Goal: Task Accomplishment & Management: Manage account settings

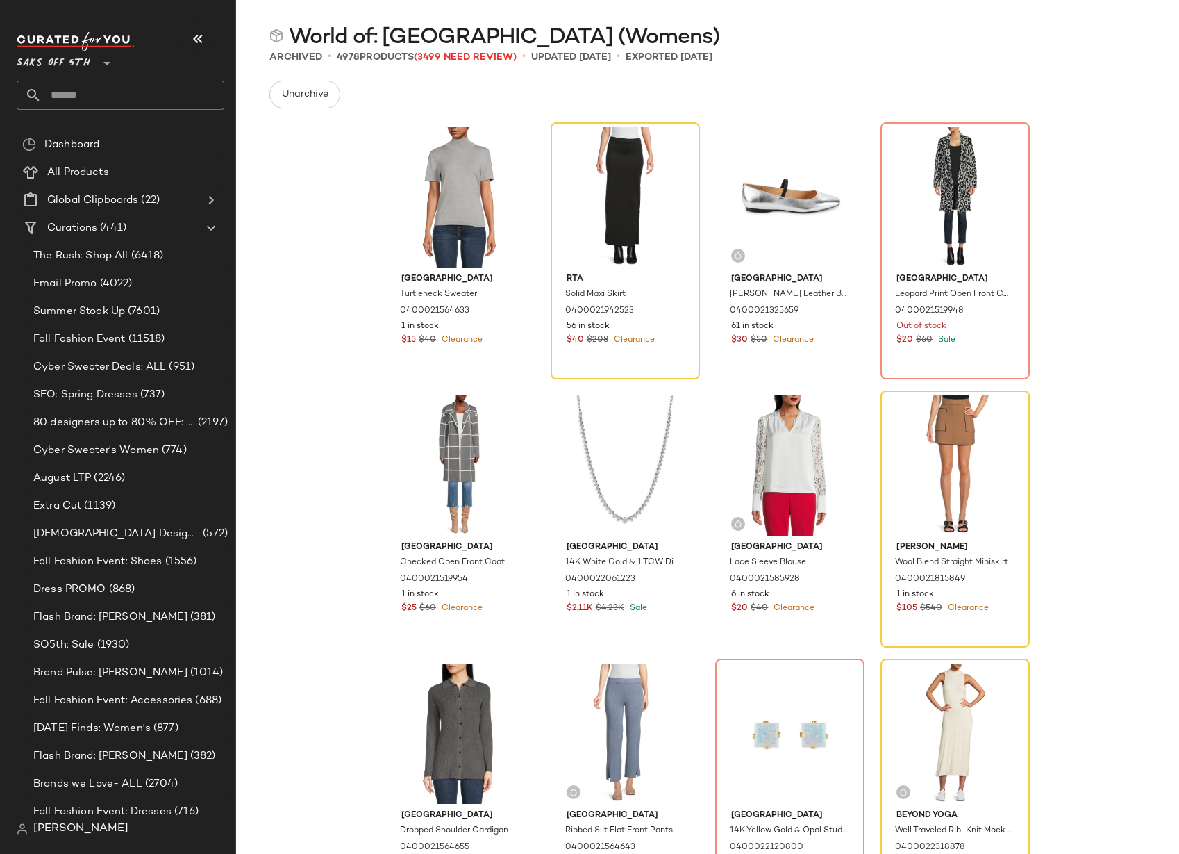
click at [546, 87] on div "Unarchive Send for Review External Review Internal Review Cancel Send for Revie…" at bounding box center [708, 95] width 877 height 28
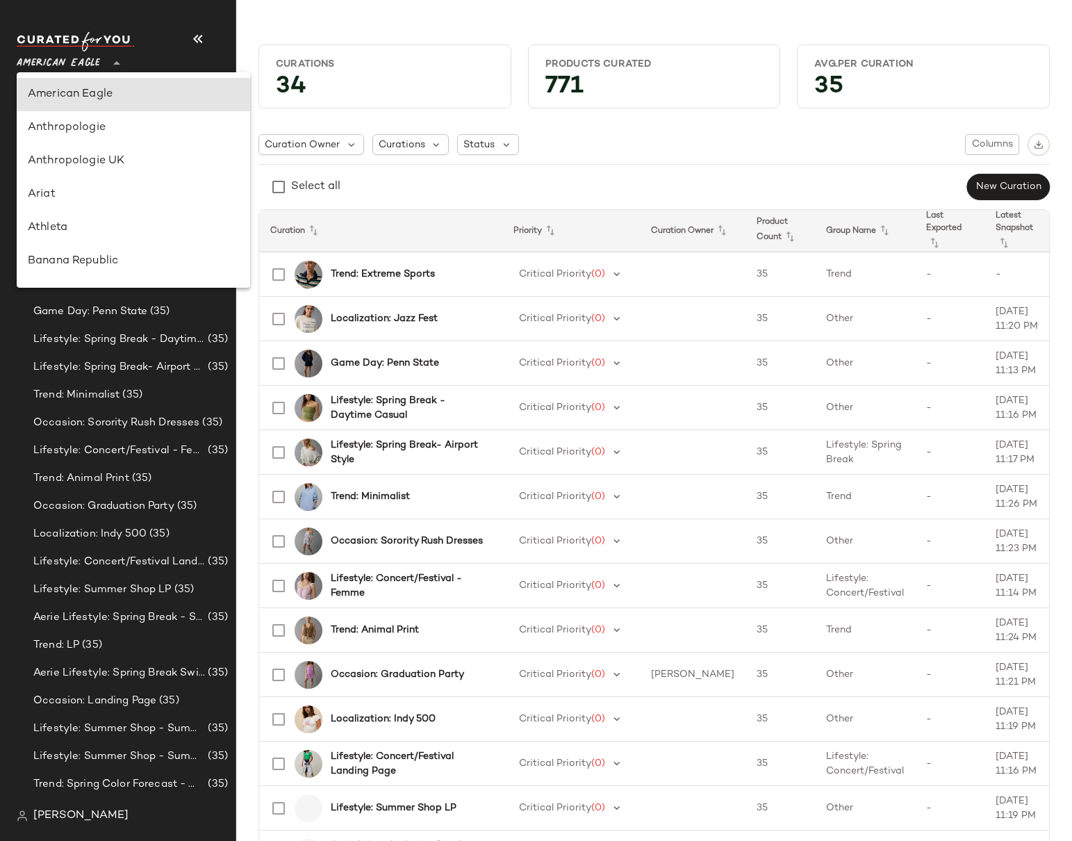
click at [56, 58] on span "American Eagle" at bounding box center [58, 59] width 83 height 25
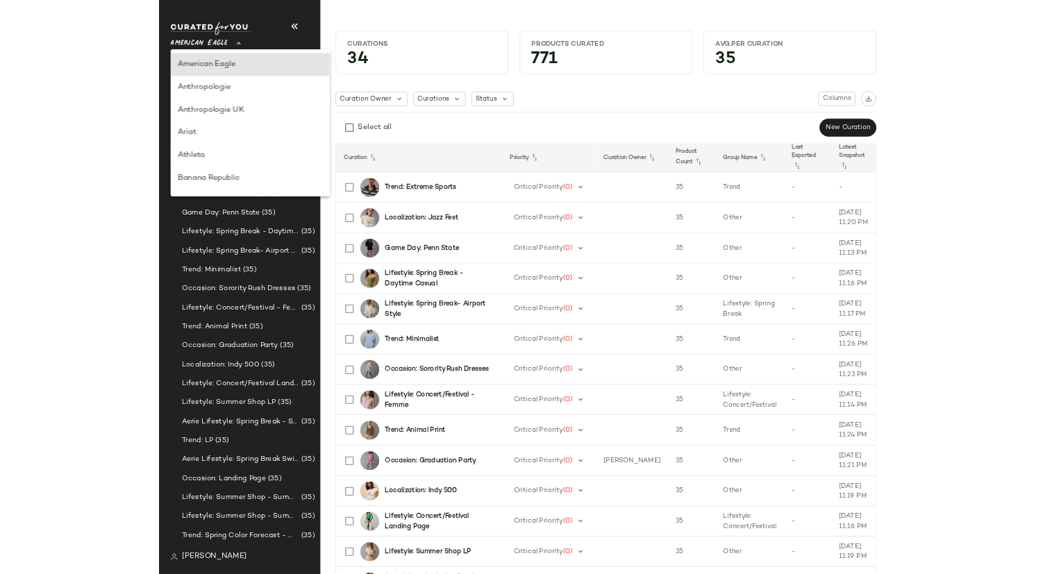
scroll to position [581, 0]
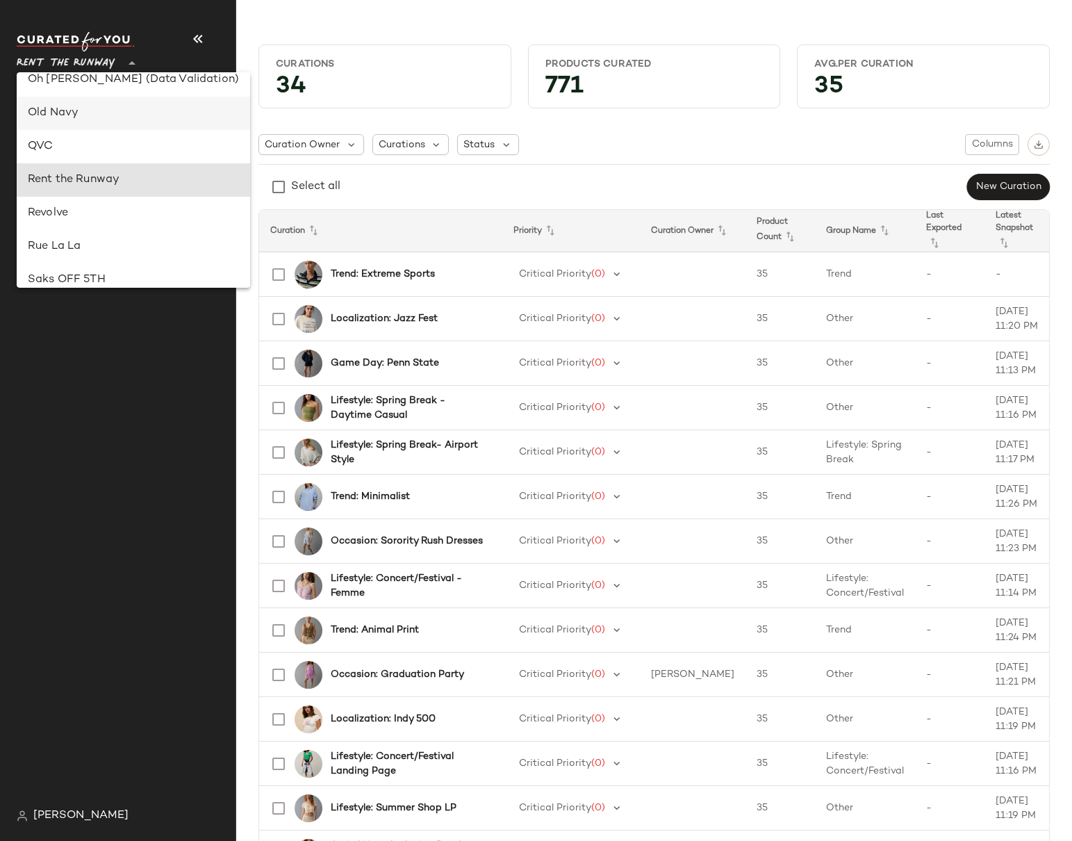
type input "**"
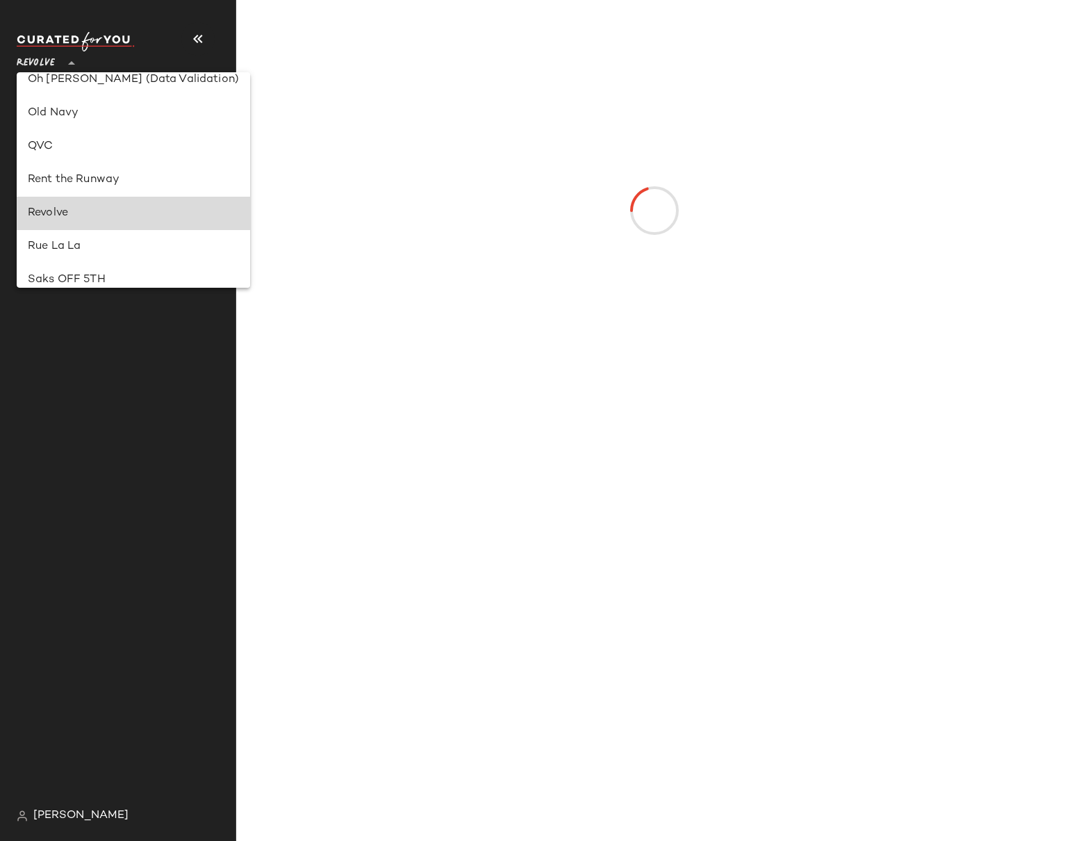
click at [70, 216] on div "Revolve" at bounding box center [133, 213] width 211 height 17
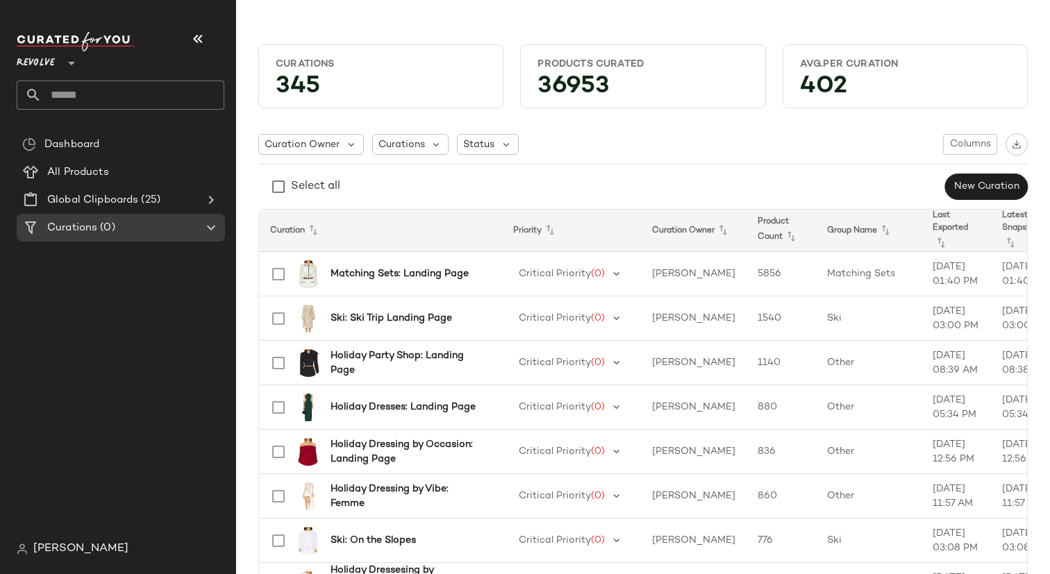
click at [628, 160] on div "Curation Owner Curations Status Columns Select all New Curation" at bounding box center [643, 166] width 770 height 67
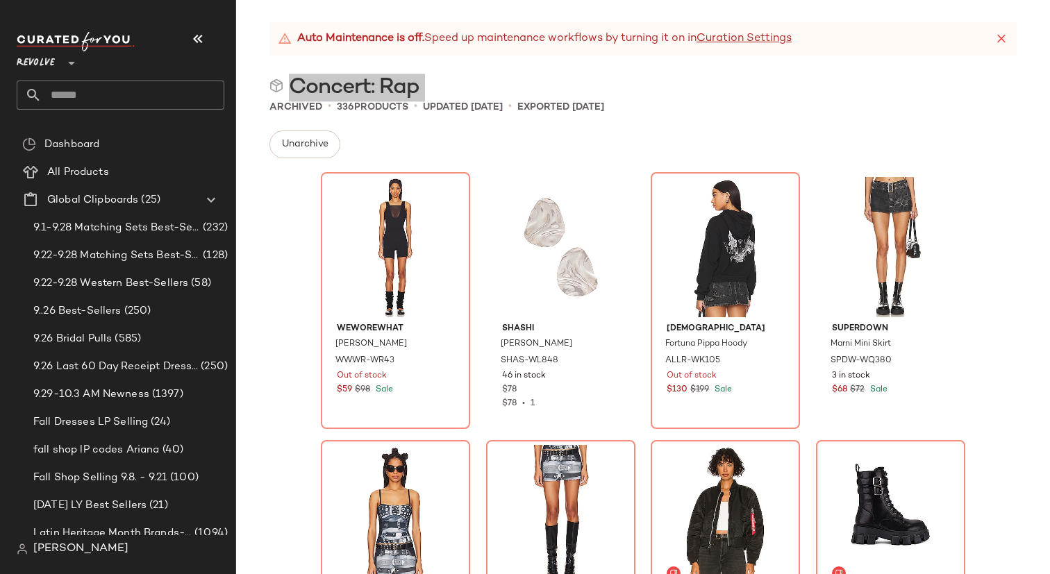
scroll to position [354, 0]
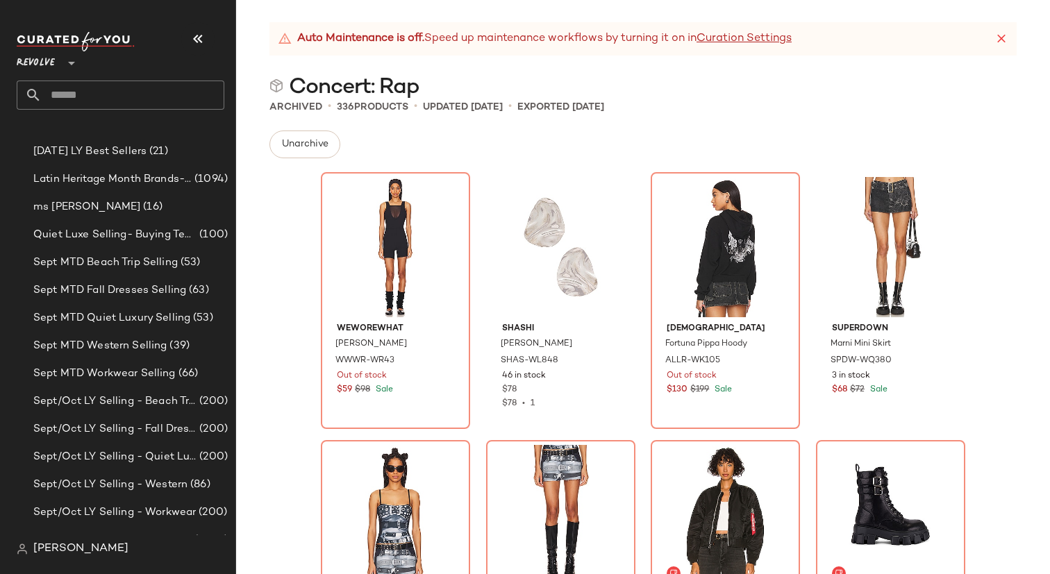
click at [465, 90] on div "Concert: Rap" at bounding box center [643, 86] width 814 height 28
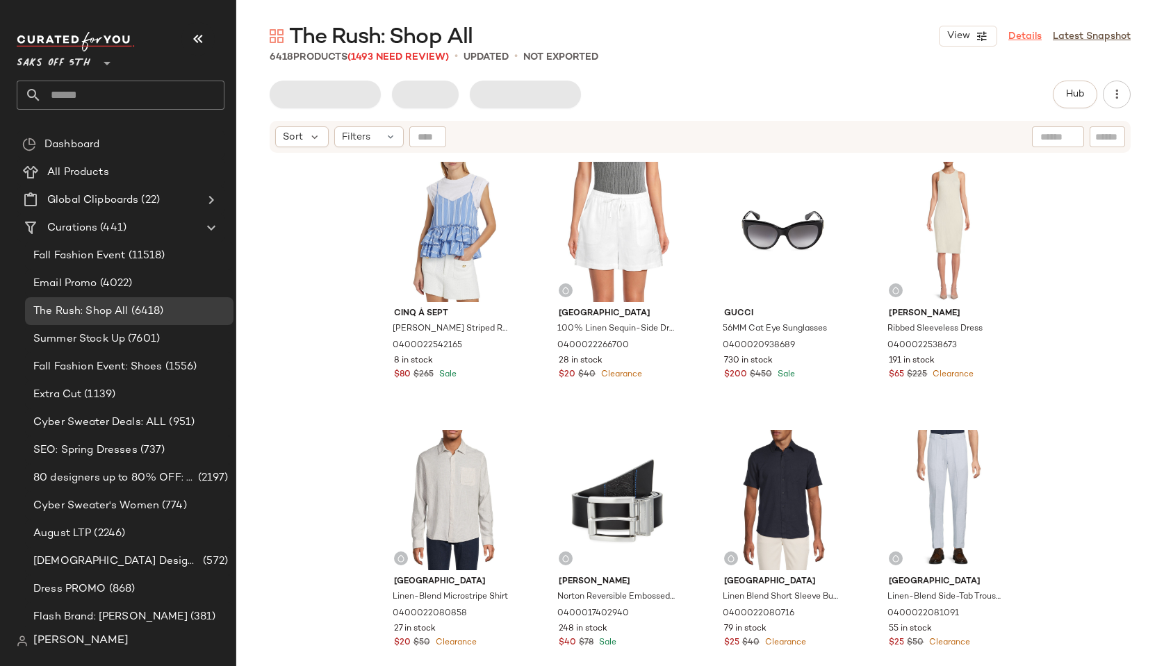
click at [1020, 36] on link "Details" at bounding box center [1024, 36] width 33 height 15
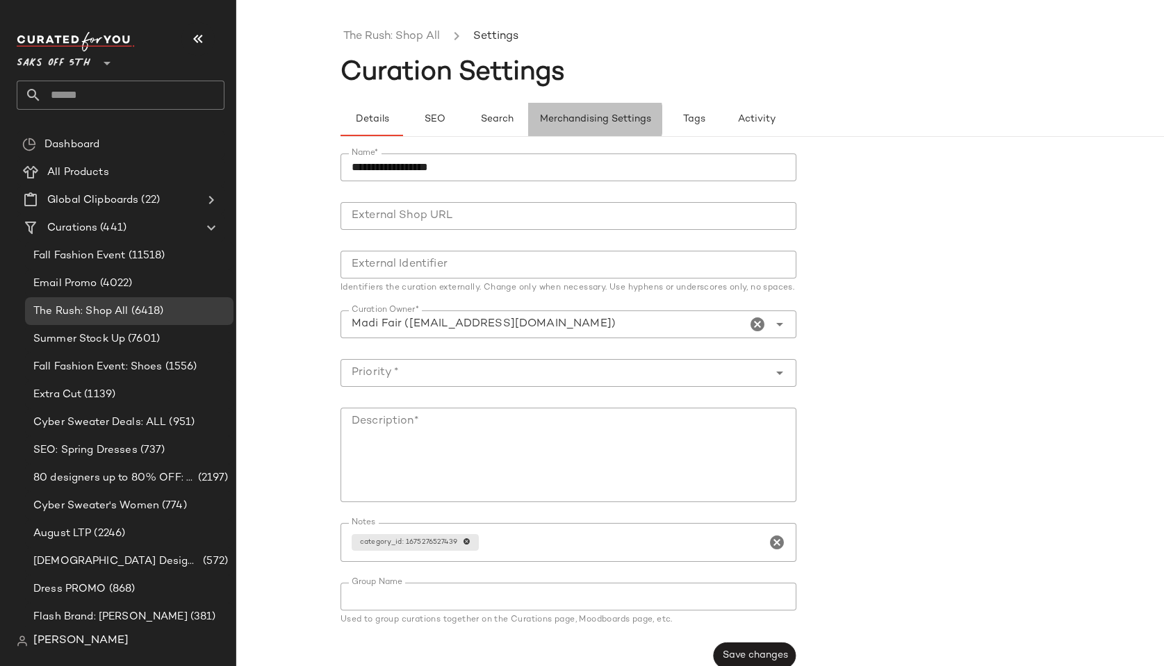
click at [565, 125] on button "Merchandising Settings" at bounding box center [595, 119] width 134 height 33
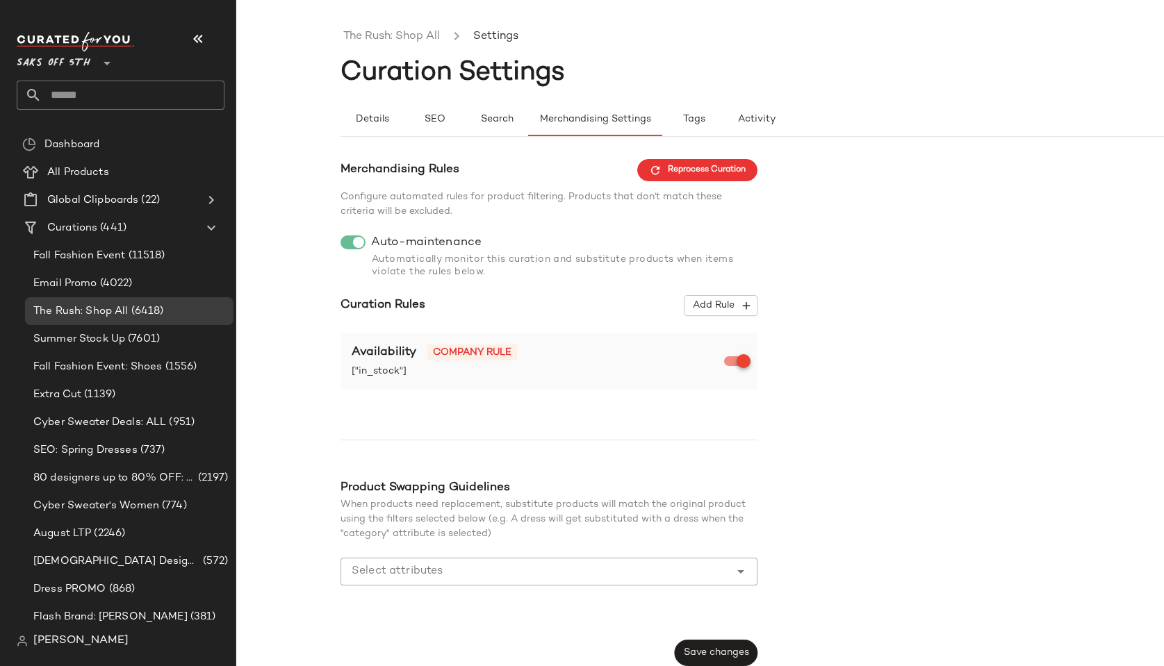
click at [347, 235] on div at bounding box center [352, 242] width 25 height 14
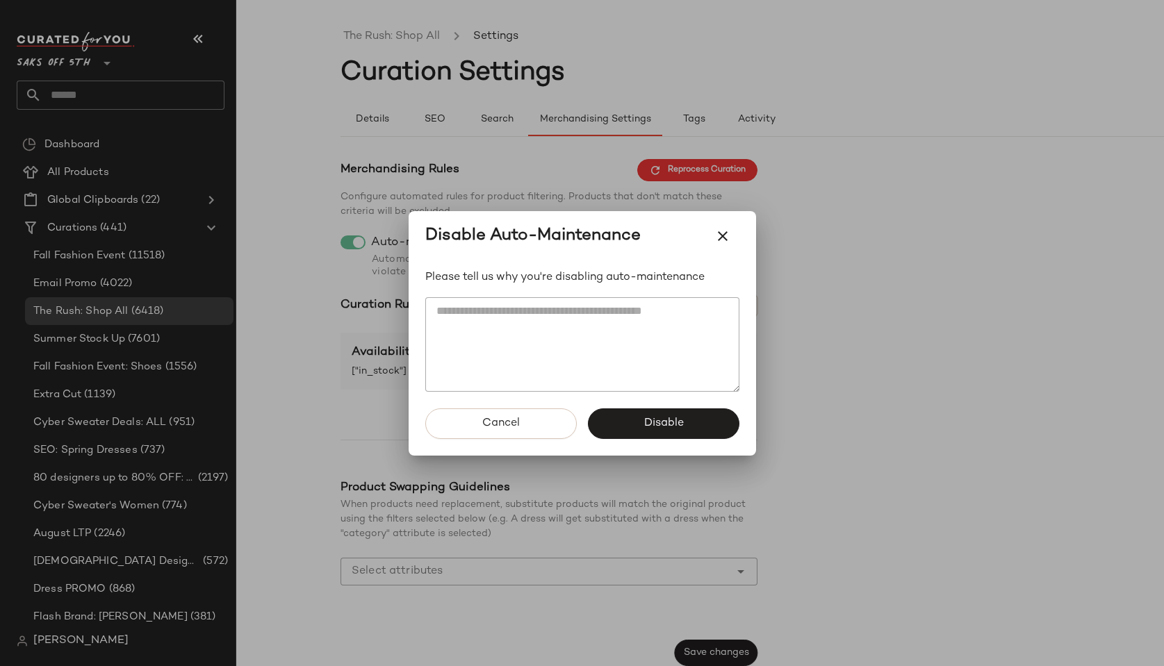
drag, startPoint x: 647, startPoint y: 422, endPoint x: 545, endPoint y: 317, distance: 146.9
click at [543, 312] on div "Disable Auto-Maintenance Please tell us why you're disabling auto-maintenance C…" at bounding box center [581, 333] width 347 height 245
click at [545, 317] on textarea at bounding box center [582, 344] width 314 height 94
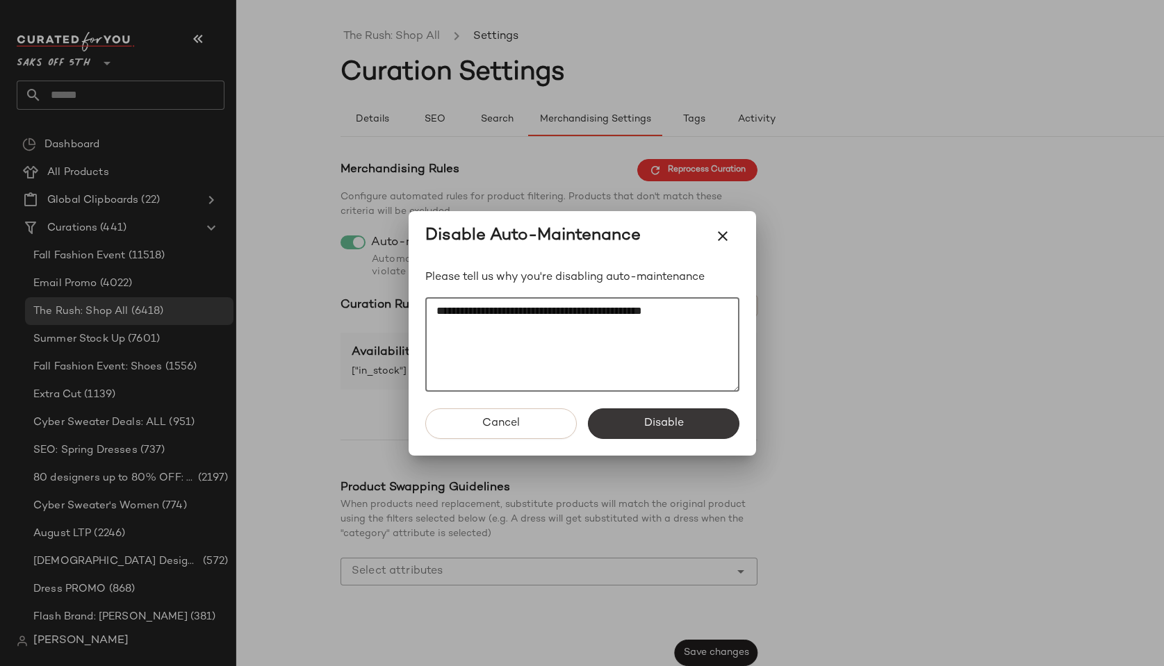
type textarea "**********"
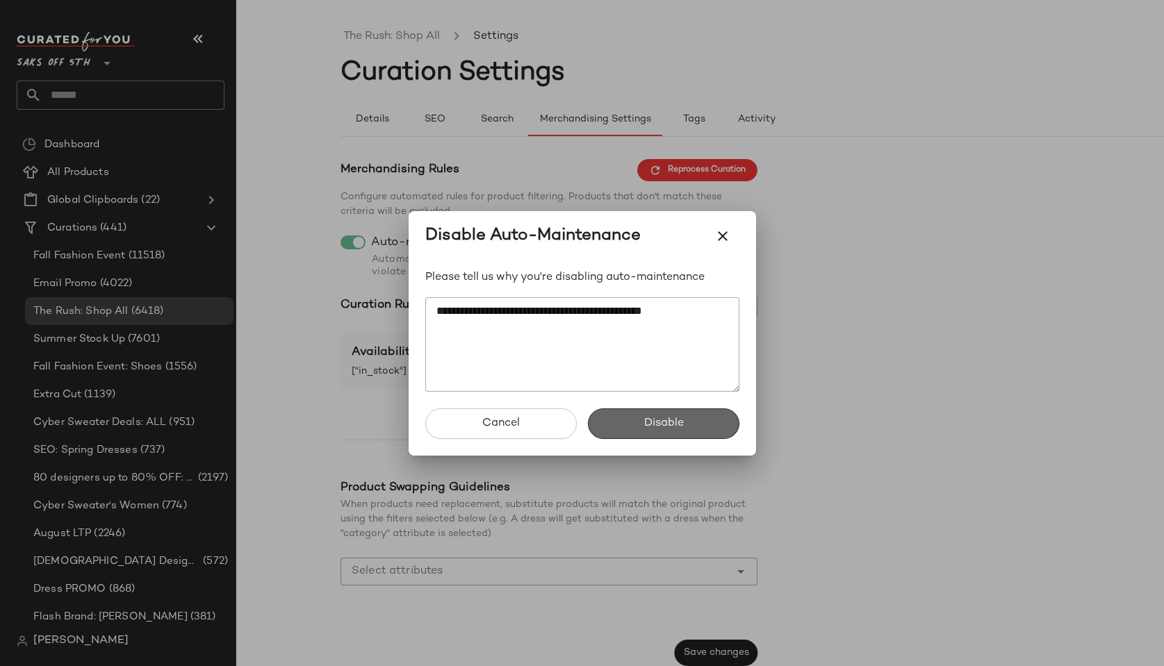
click at [649, 415] on button "Disable" at bounding box center [663, 423] width 151 height 31
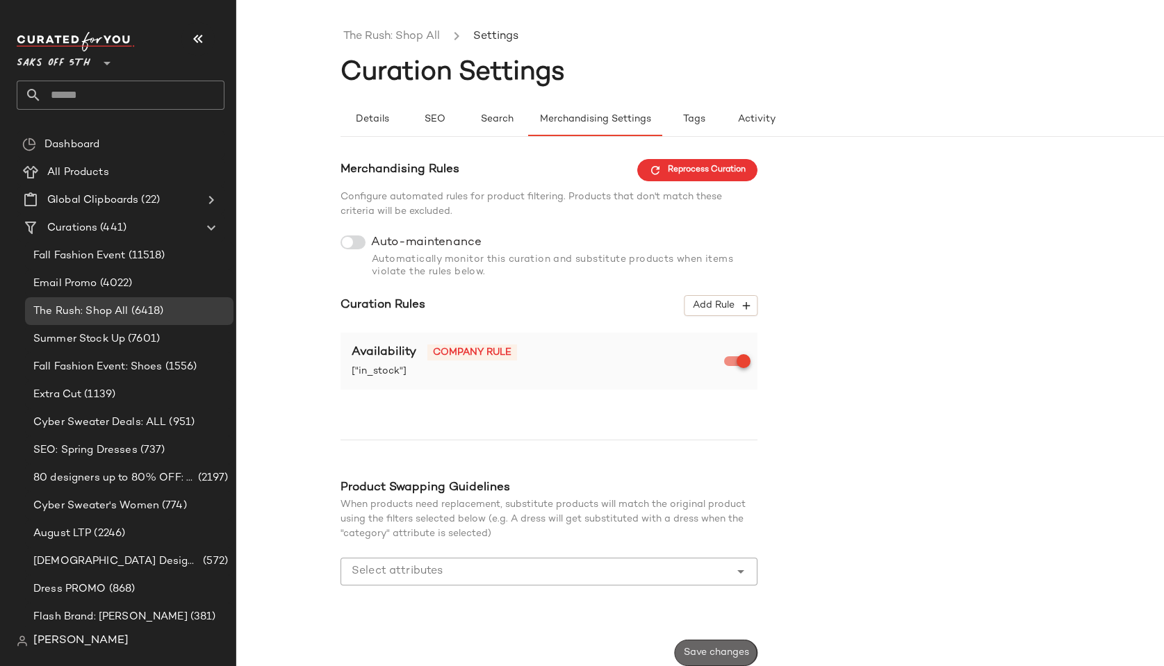
click at [706, 654] on span "Save changes" at bounding box center [716, 652] width 66 height 11
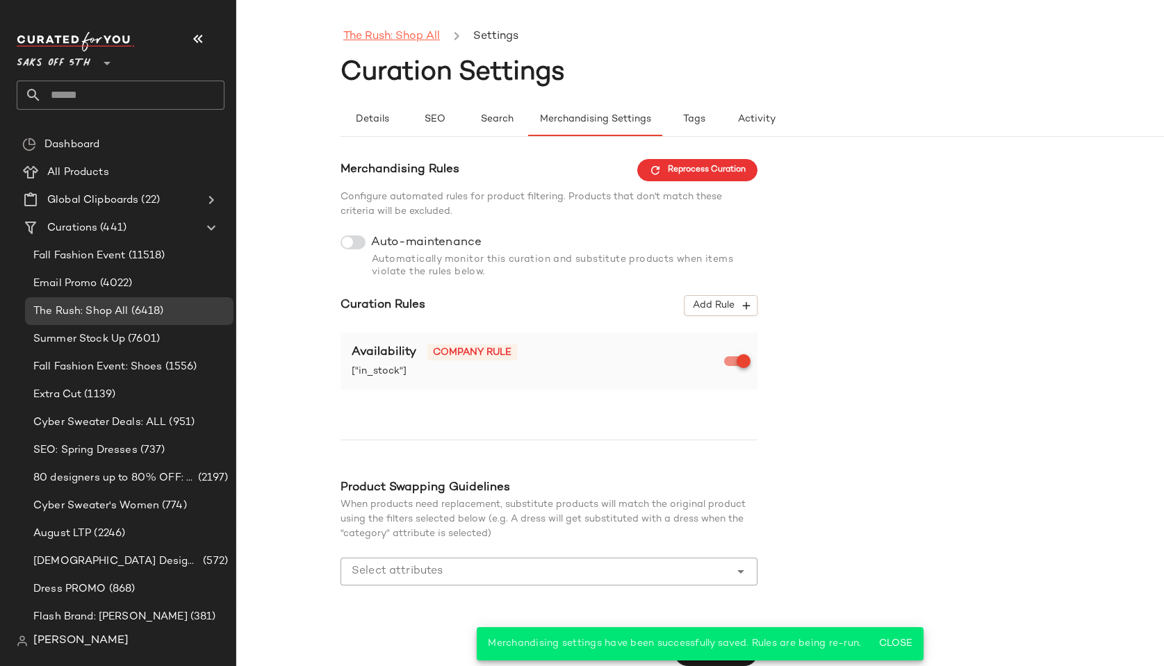
click at [379, 36] on link "The Rush: Shop All" at bounding box center [391, 37] width 97 height 18
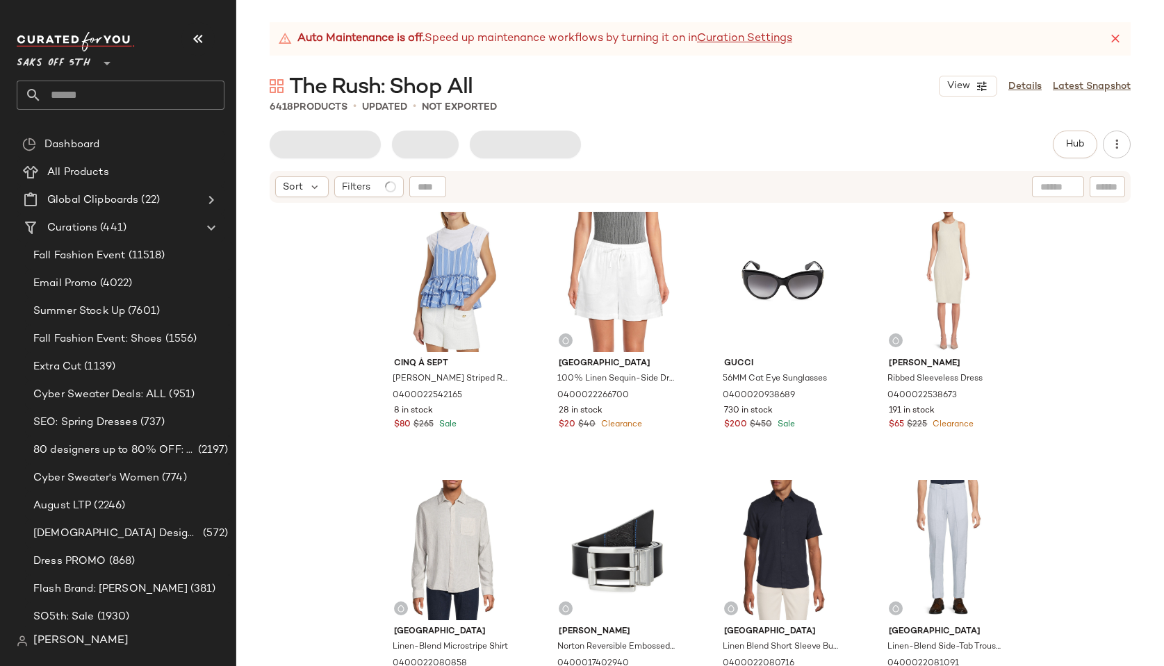
click at [327, 79] on span "The Rush: Shop All" at bounding box center [380, 88] width 183 height 28
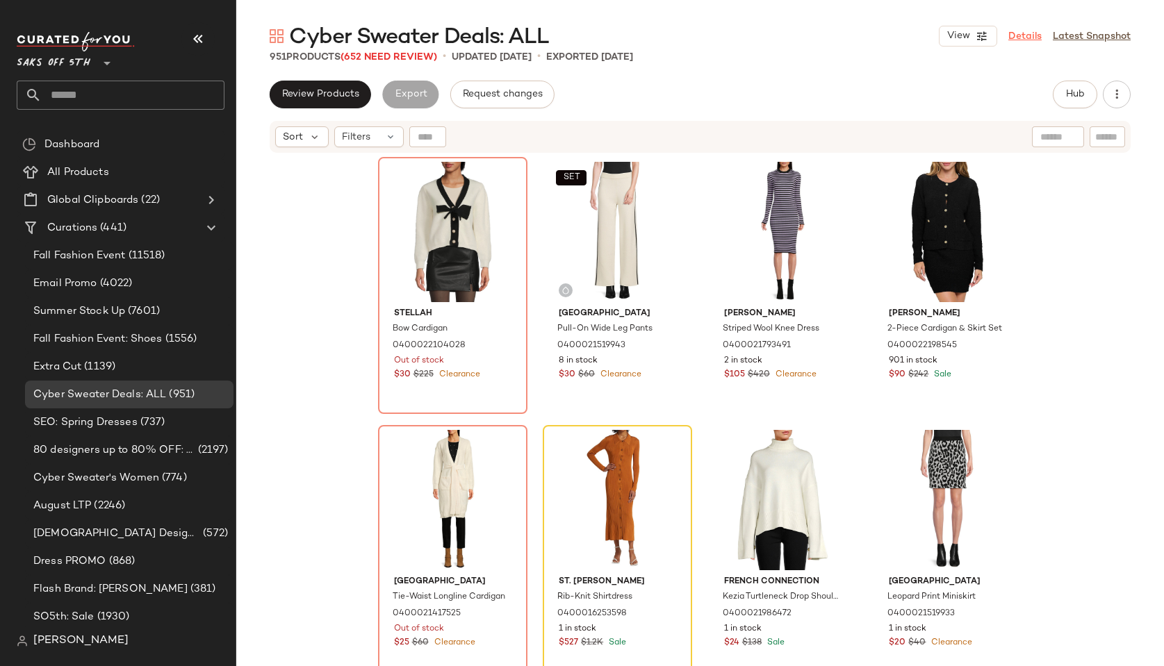
click at [1030, 35] on link "Details" at bounding box center [1024, 36] width 33 height 15
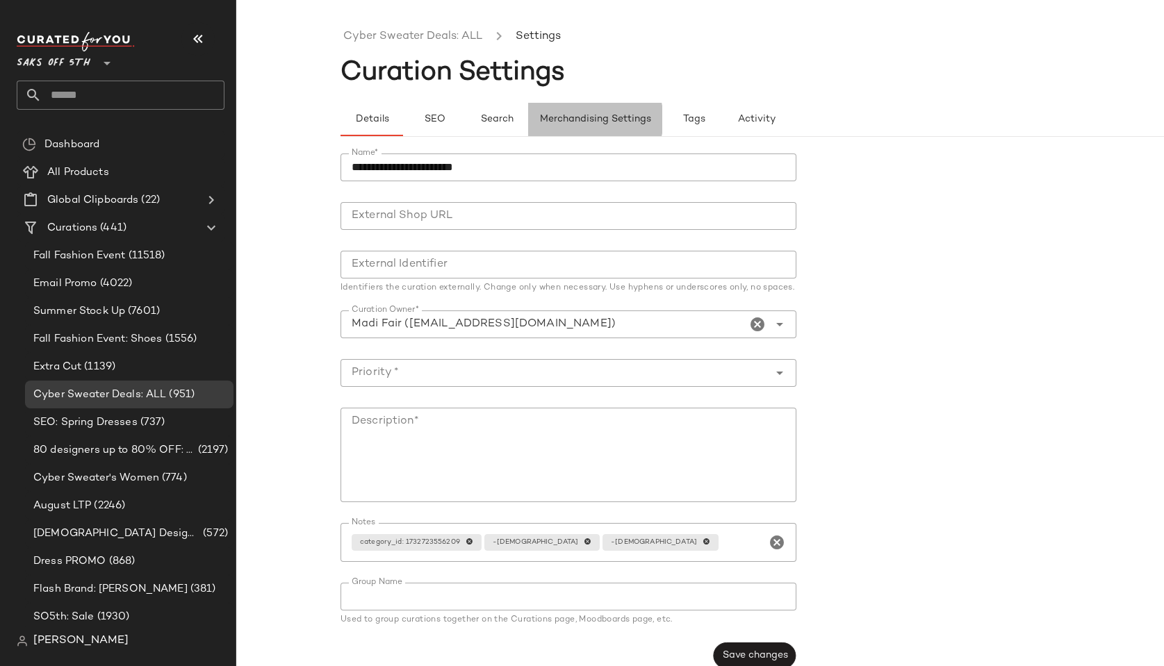
click at [587, 119] on span "Merchandising Settings" at bounding box center [595, 119] width 112 height 11
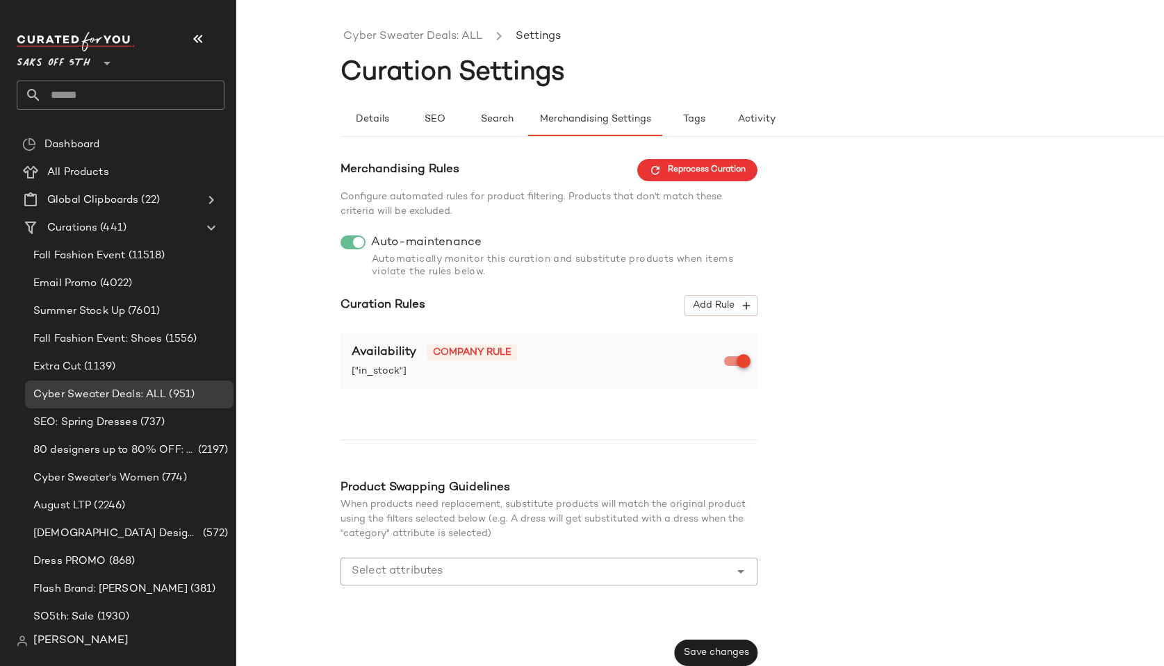
click at [349, 231] on div "Merchandising Rules Reprocess Curation Configure automated rules for product fi…" at bounding box center [548, 412] width 417 height 507
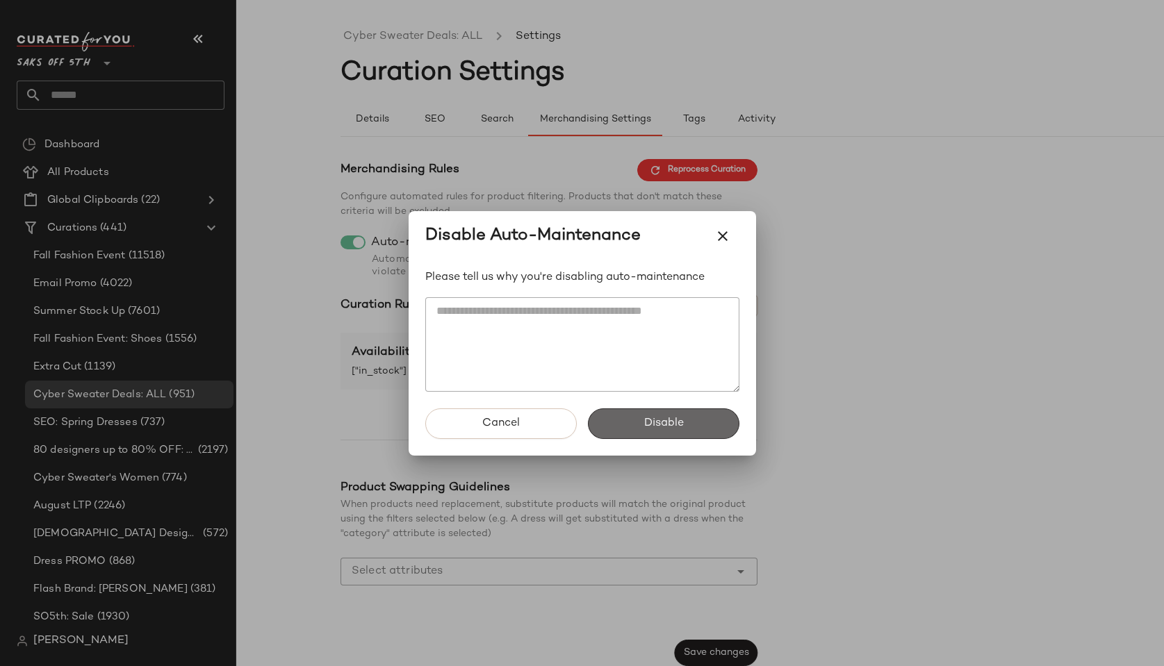
click at [670, 414] on button "Disable" at bounding box center [663, 423] width 151 height 31
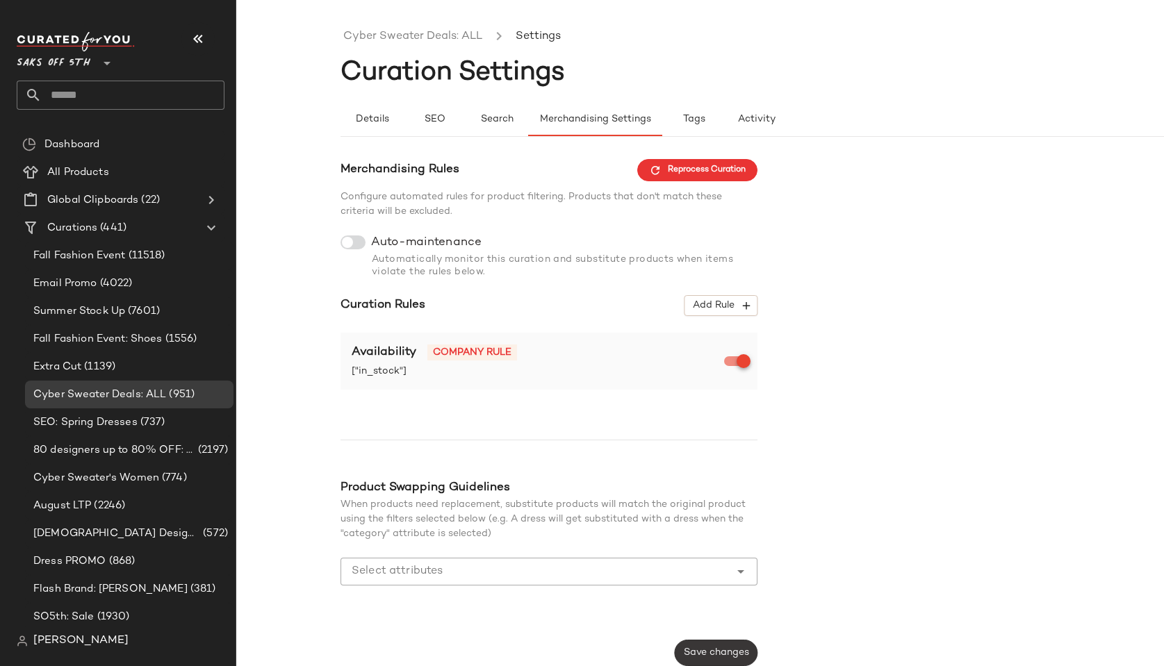
click at [726, 647] on button "Save changes" at bounding box center [715, 653] width 83 height 26
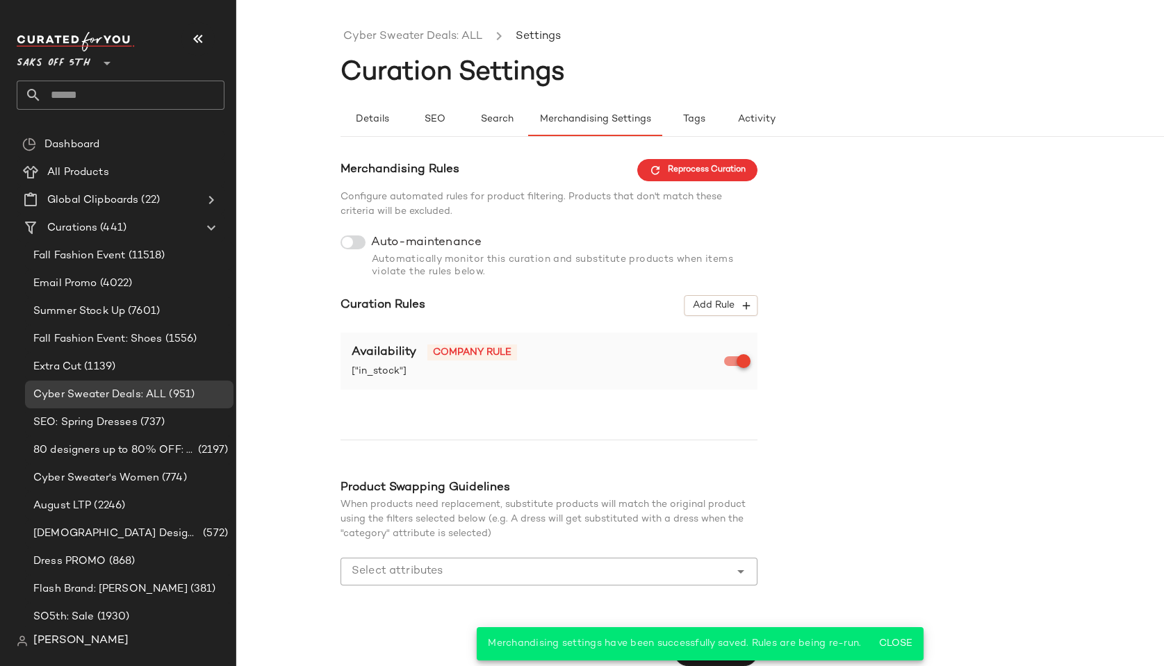
click at [841, 368] on div "Merchandising Rules Reprocess Curation Configure automated rules for product fi…" at bounding box center [803, 412] width 927 height 507
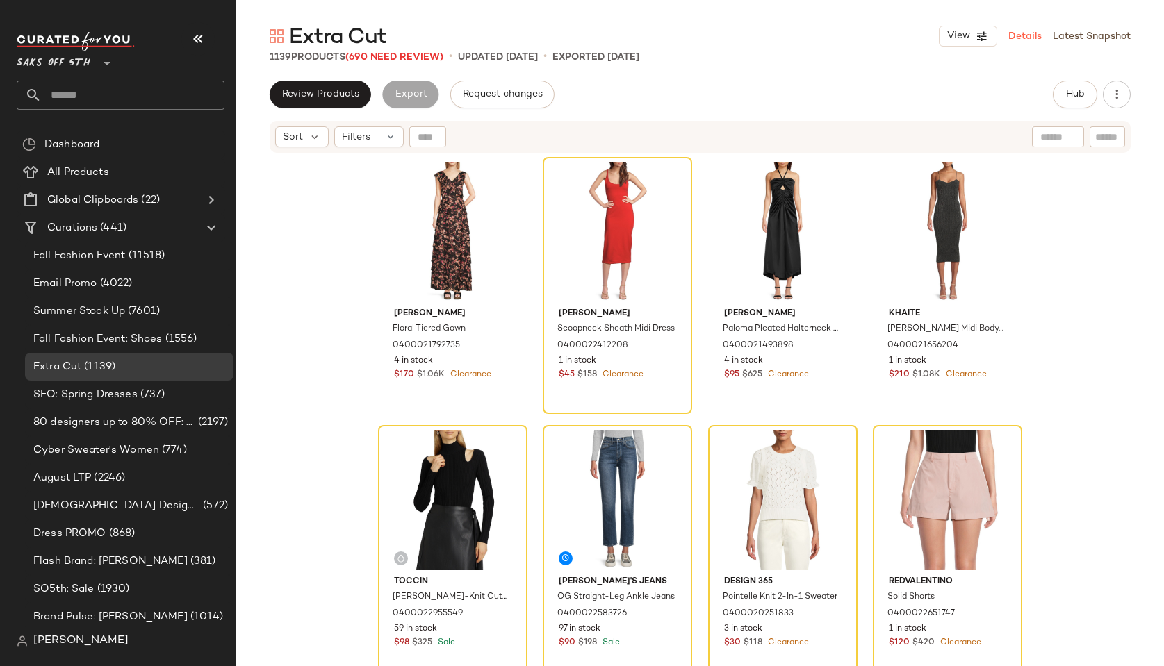
click at [1025, 30] on link "Details" at bounding box center [1024, 36] width 33 height 15
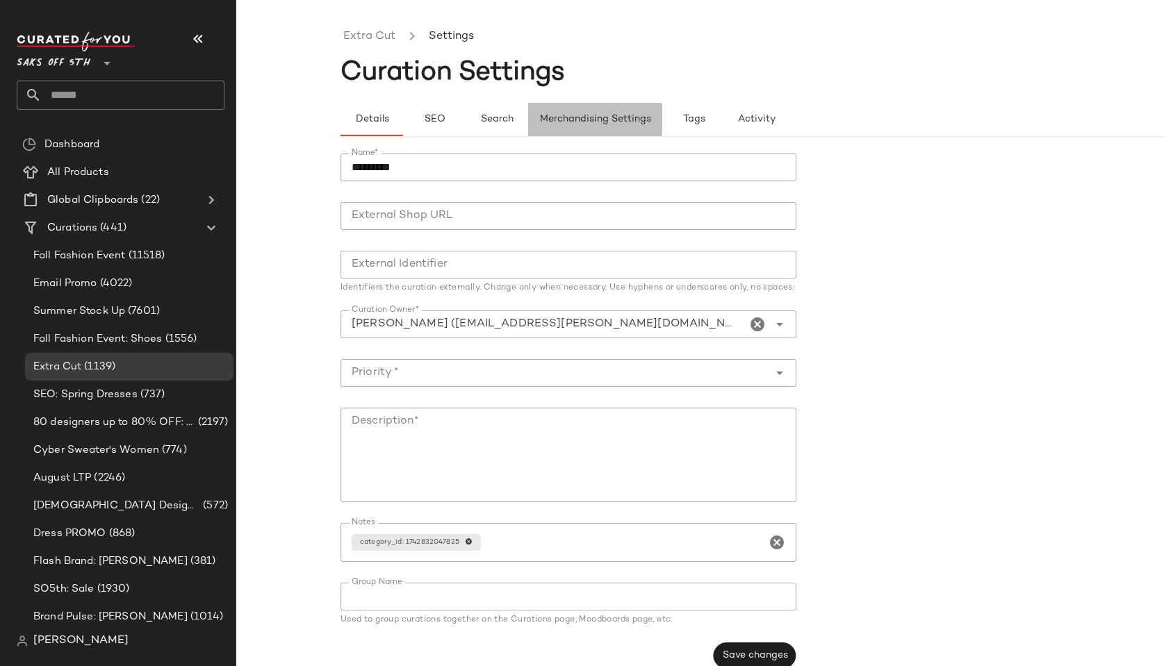
click at [597, 119] on span "Merchandising Settings" at bounding box center [595, 119] width 112 height 11
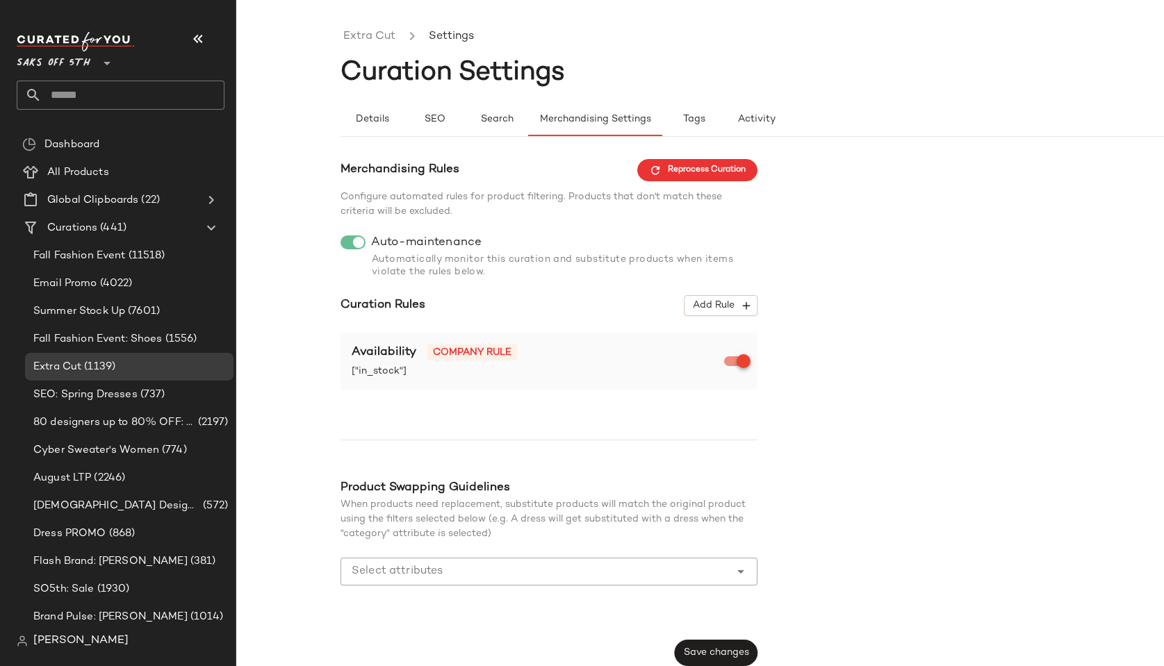
click at [349, 237] on div at bounding box center [352, 242] width 25 height 14
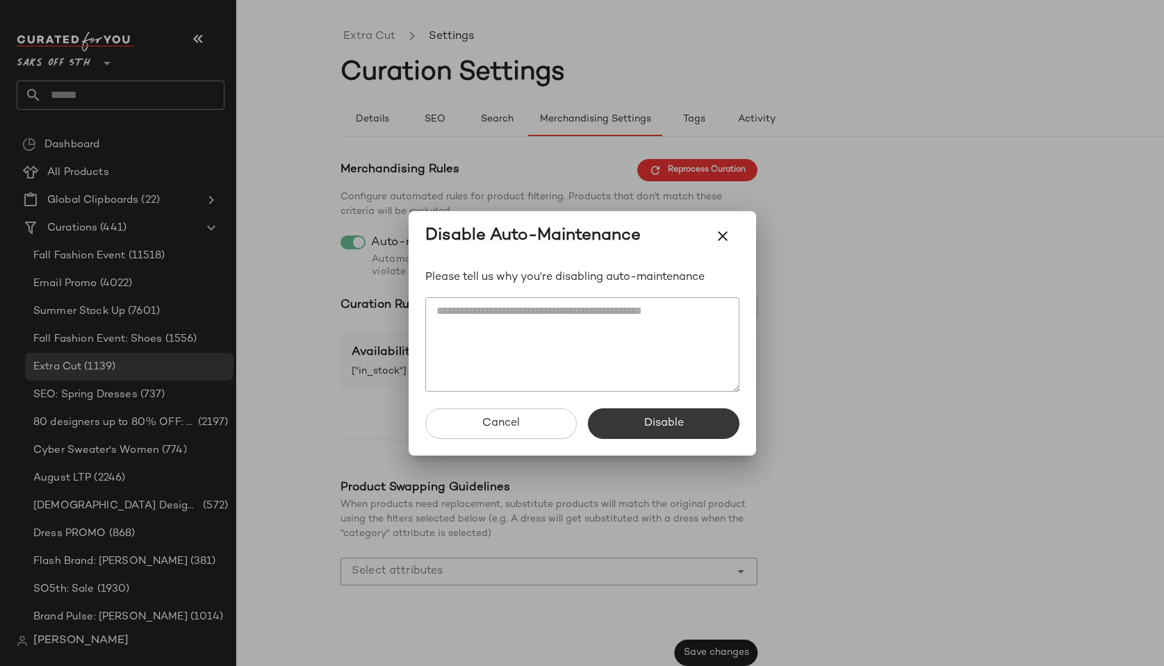
click at [679, 430] on button "Disable" at bounding box center [663, 423] width 151 height 31
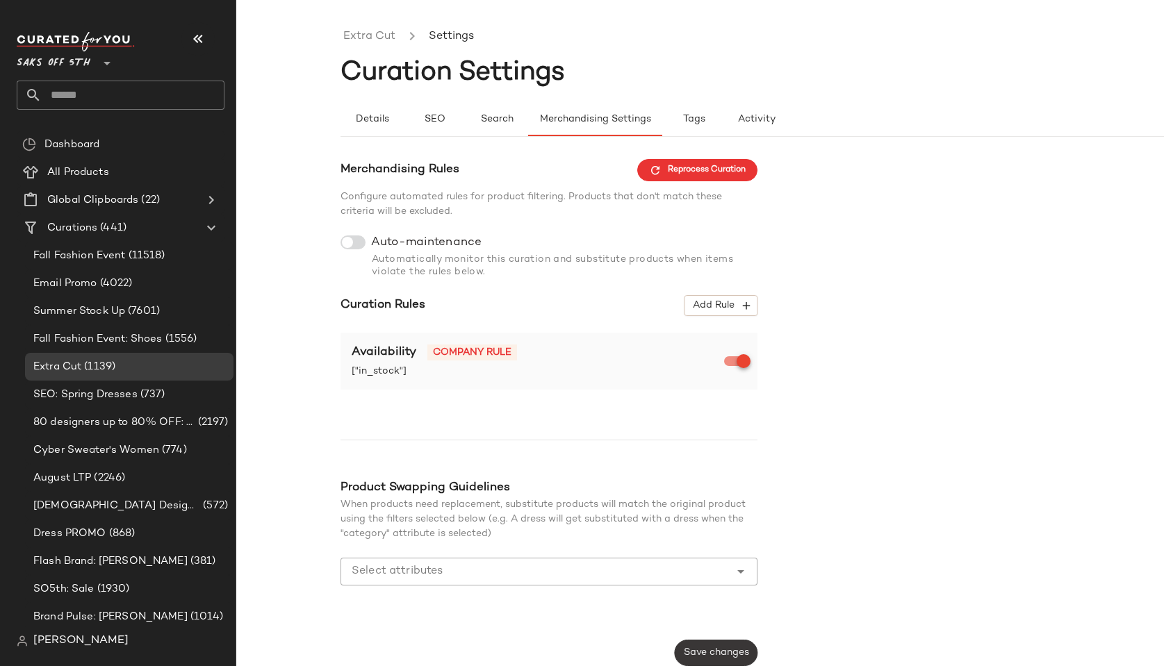
click at [706, 647] on button "Save changes" at bounding box center [715, 653] width 83 height 26
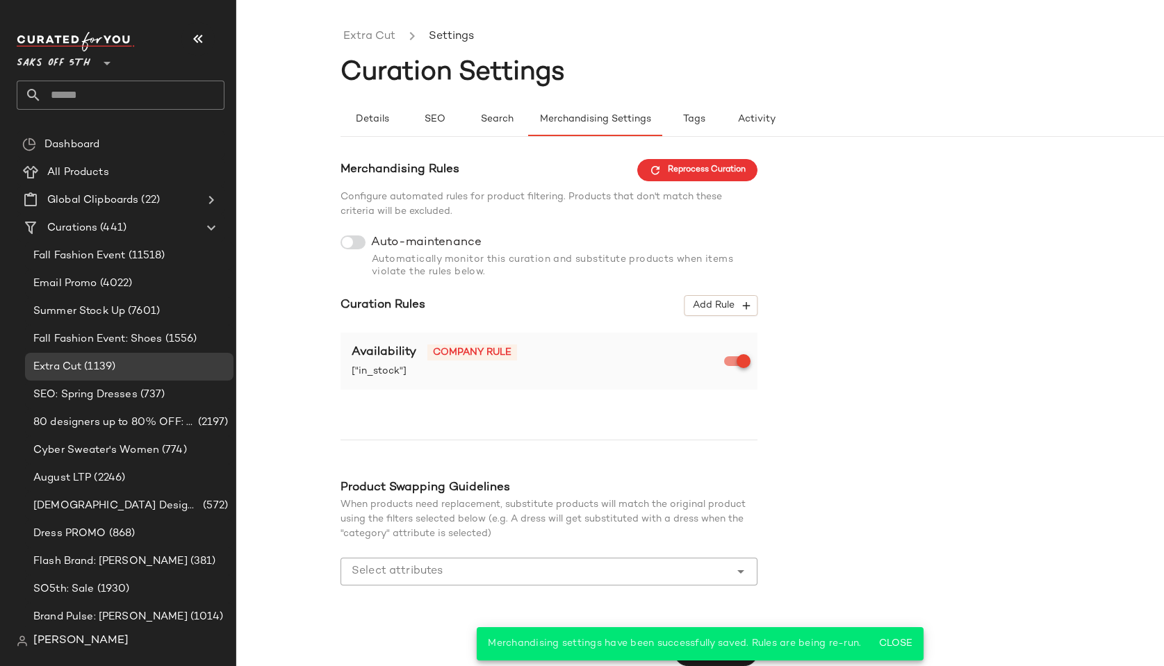
click at [533, 35] on ul "Extra Cut Settings" at bounding box center [803, 37] width 927 height 32
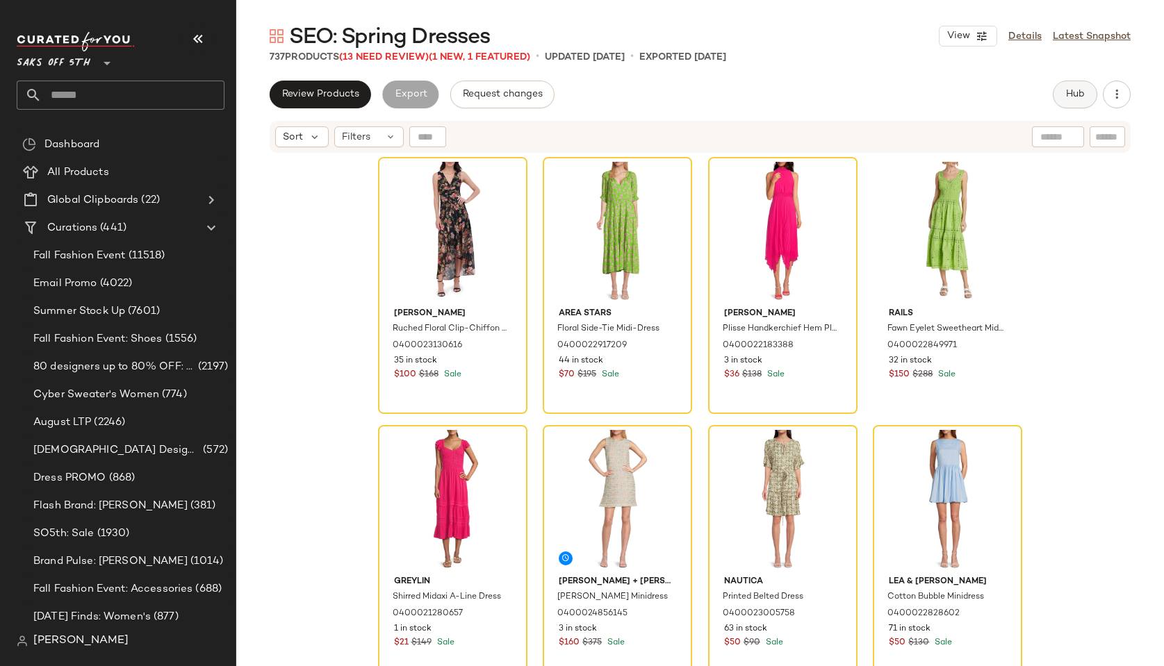
click at [1072, 101] on button "Hub" at bounding box center [1074, 95] width 44 height 28
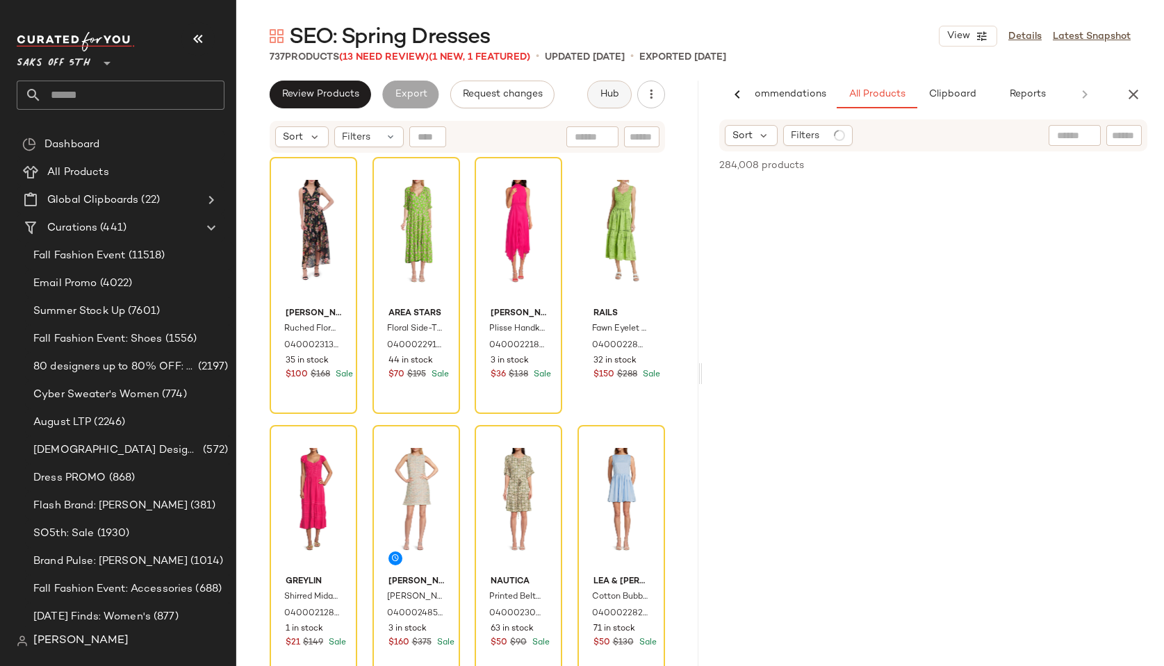
scroll to position [0, 41]
click at [1132, 95] on icon "button" at bounding box center [1133, 94] width 17 height 17
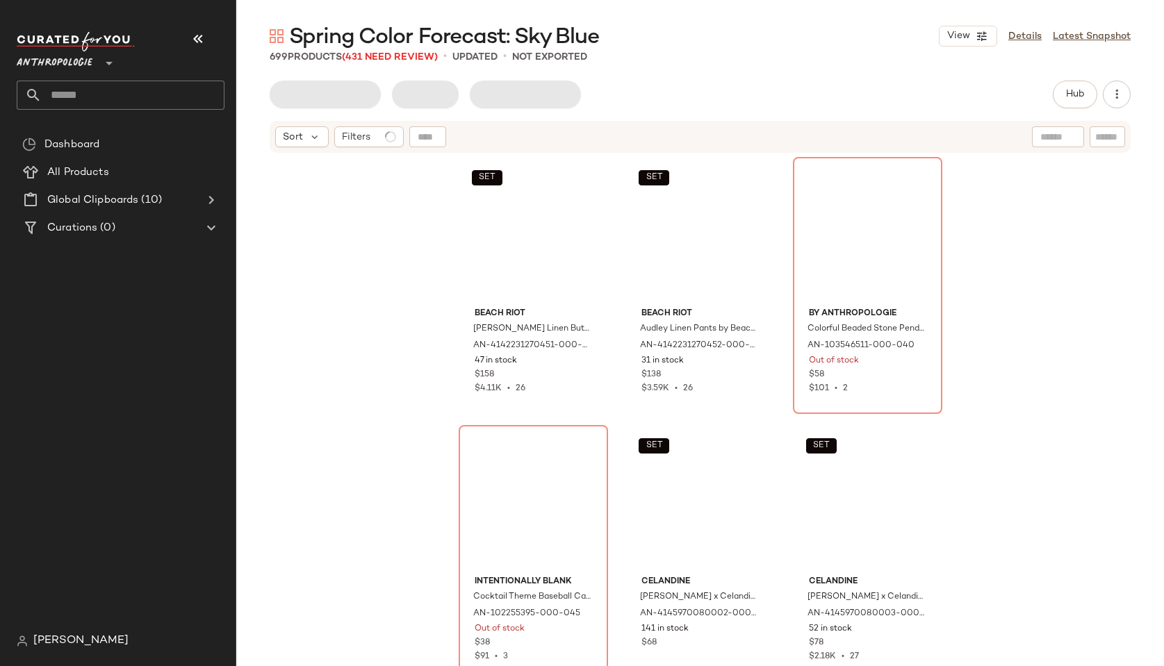
click at [318, 294] on div "SET Beach Riot Cassidy Linen Buttondown Top by Beach Riot in Blue, Women's, Siz…" at bounding box center [699, 427] width 927 height 547
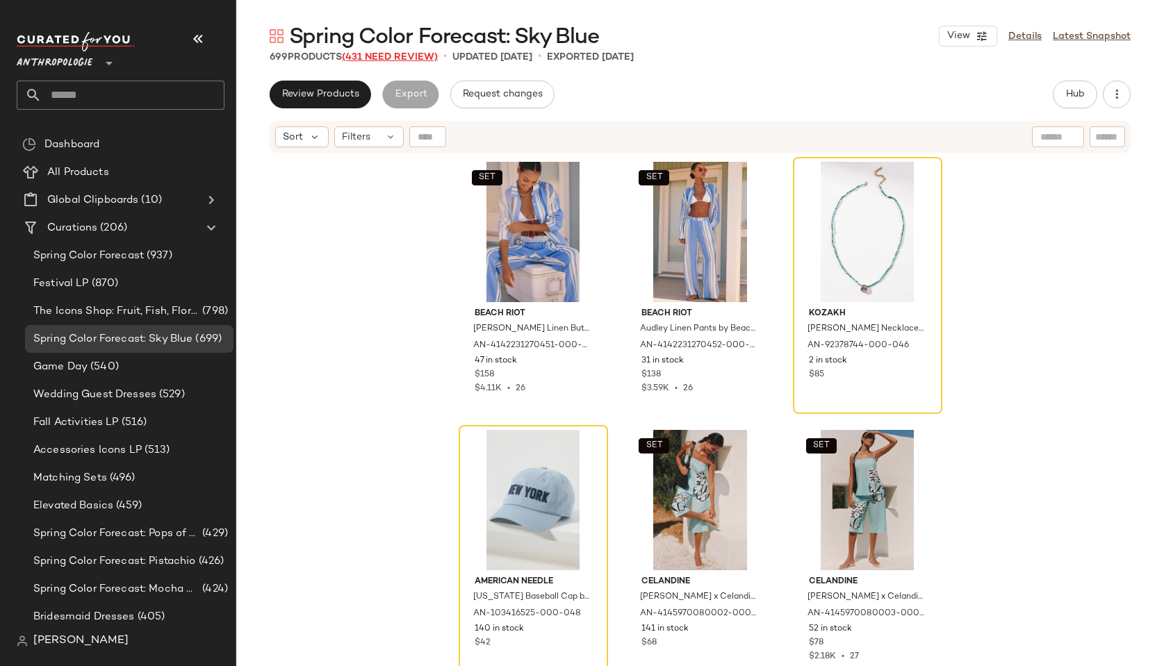
click at [387, 54] on span "(431 Need Review)" at bounding box center [390, 57] width 96 height 10
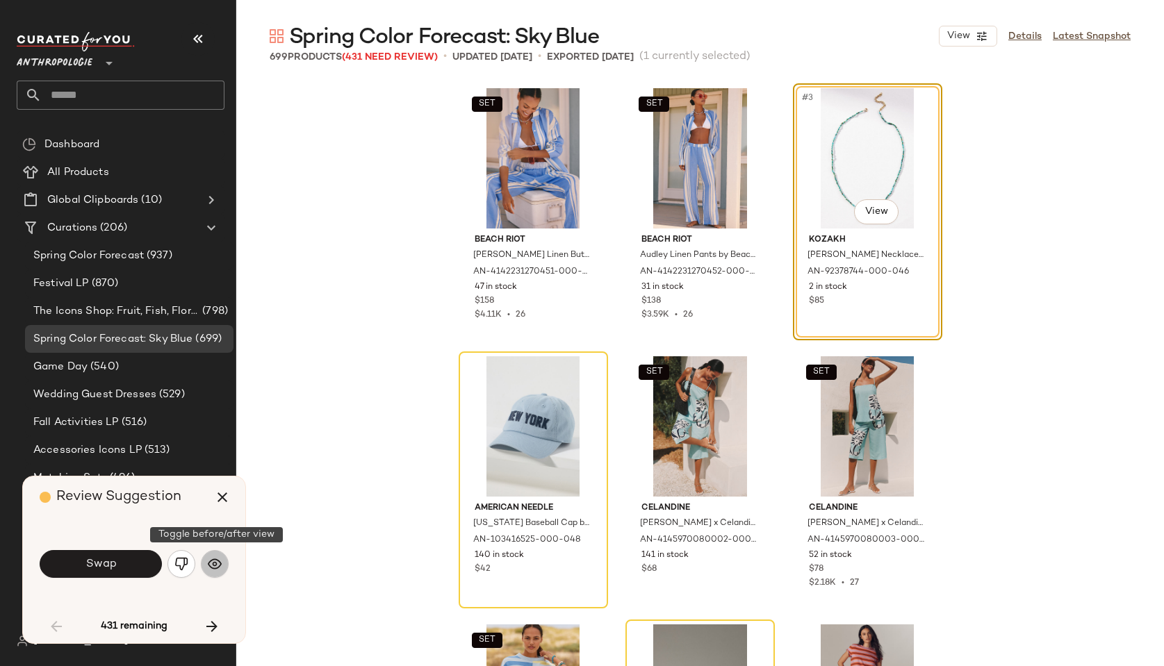
click at [216, 564] on img "button" at bounding box center [215, 564] width 14 height 14
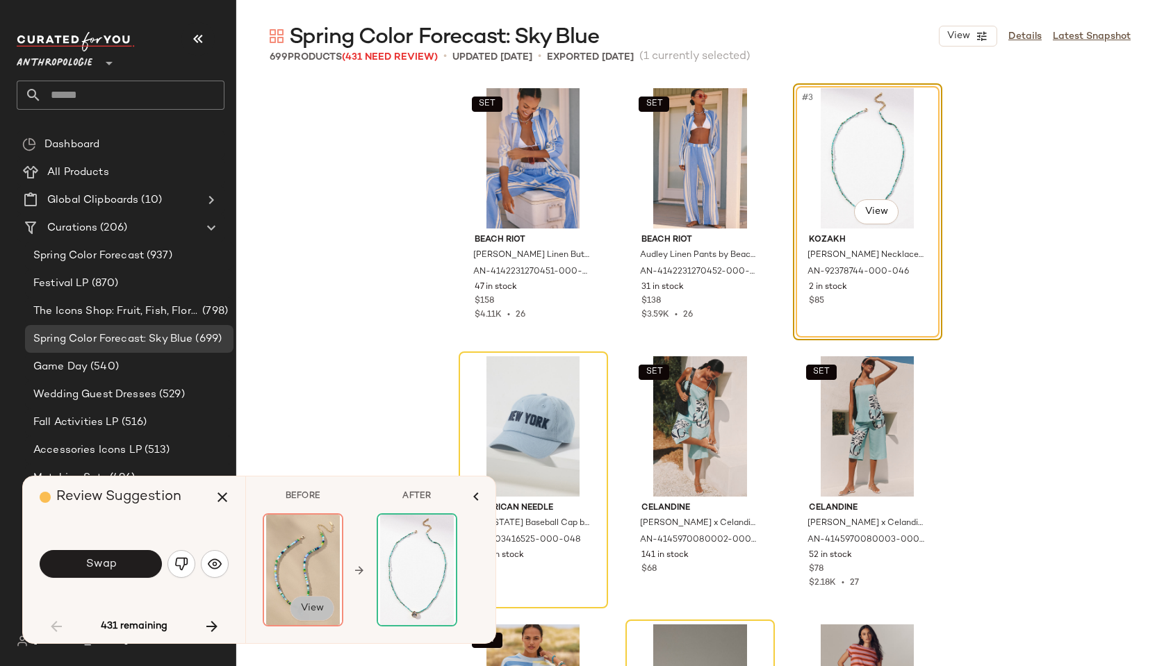
click at [304, 612] on span "View" at bounding box center [312, 608] width 24 height 11
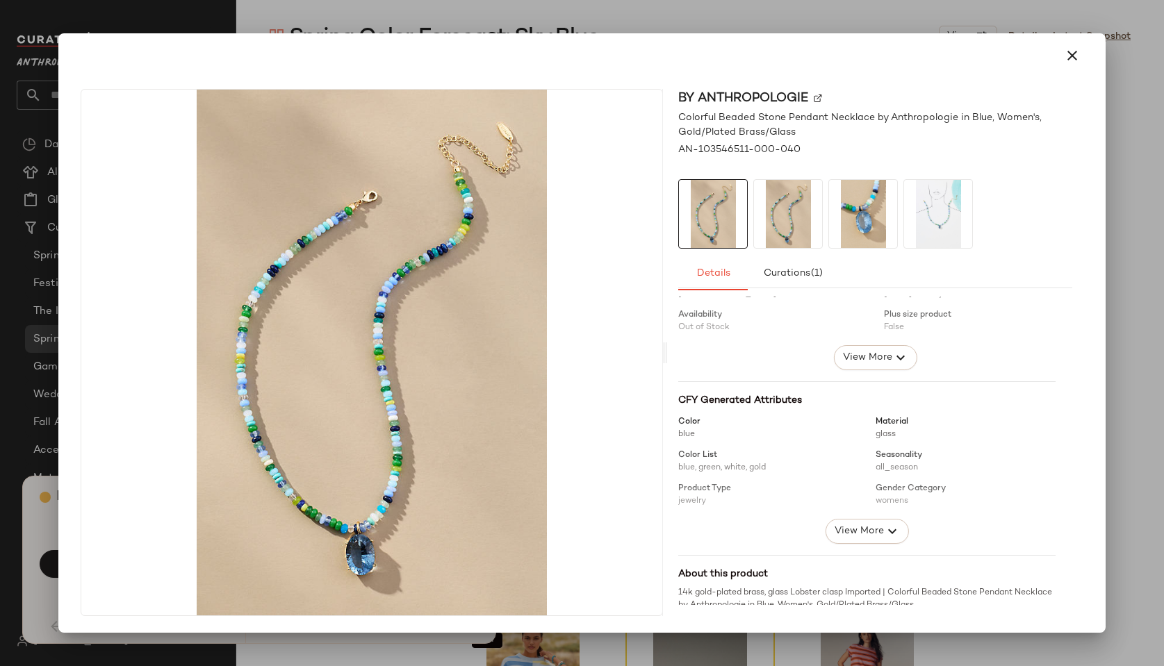
scroll to position [70, 0]
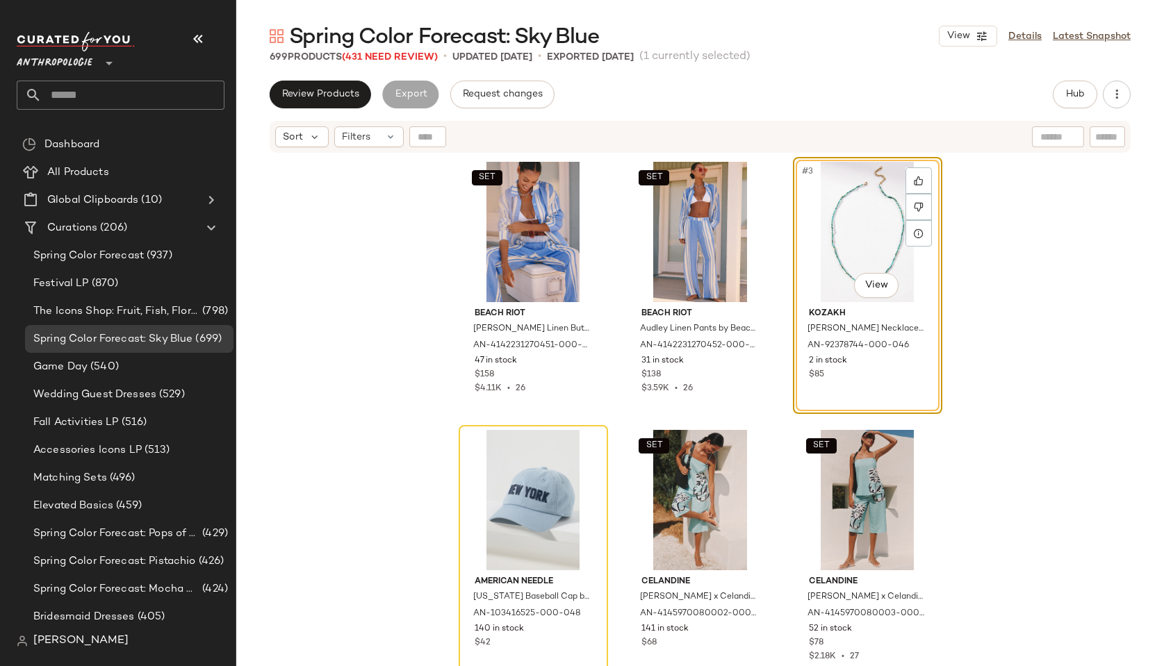
click at [309, 6] on main "Spring Color Forecast: Sky Blue View Details Latest Snapshot 699 Products (431 …" at bounding box center [582, 333] width 1164 height 666
click at [297, 44] on span "Spring Color Forecast: Sky Blue" at bounding box center [444, 38] width 310 height 28
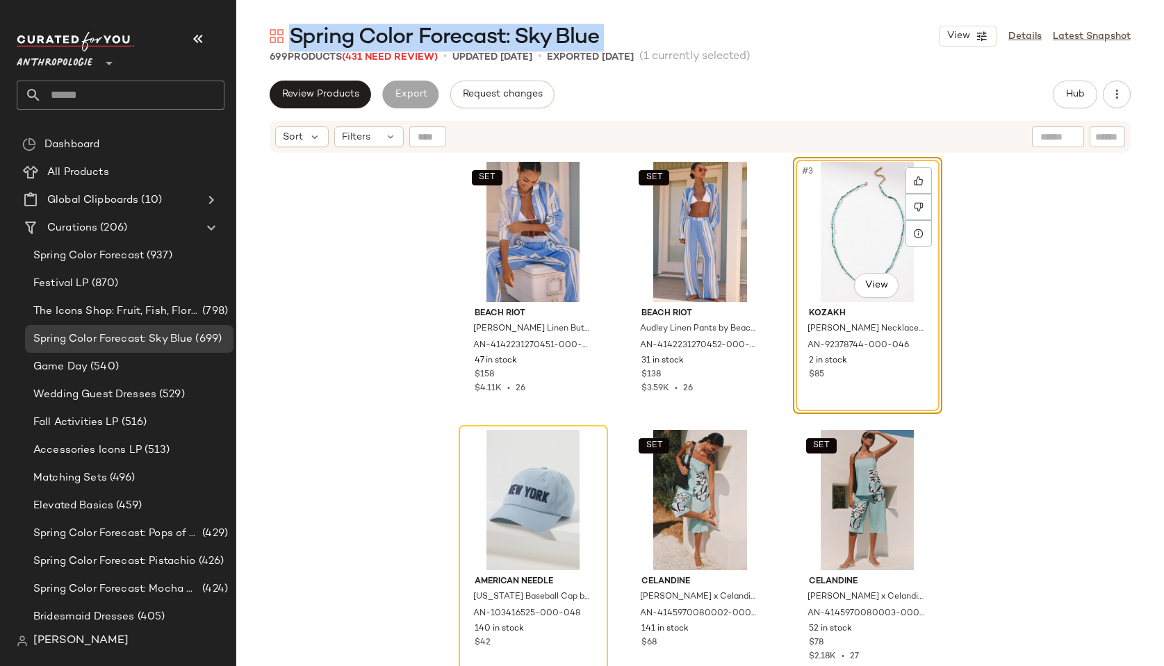
click at [297, 44] on span "Spring Color Forecast: Sky Blue" at bounding box center [444, 38] width 310 height 28
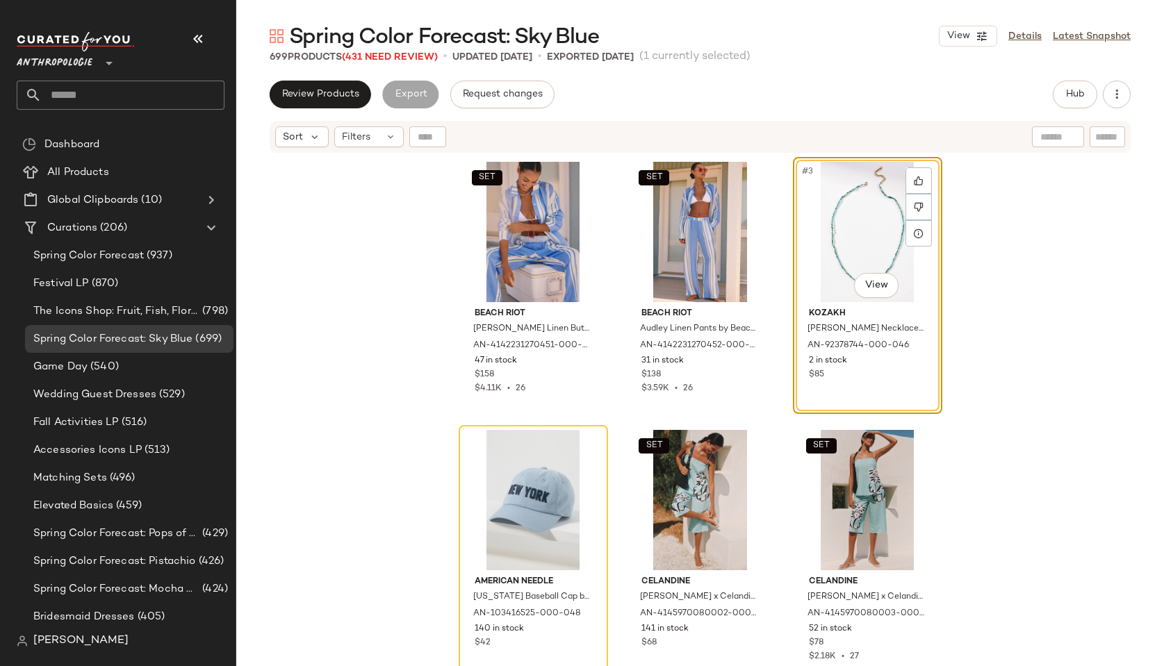
click at [694, 89] on div "Review Products Export Request changes Hub Send for Review External Review Inte…" at bounding box center [700, 95] width 861 height 28
click at [679, 81] on div "Review Products Export Request changes Hub Send for Review External Review Inte…" at bounding box center [700, 95] width 861 height 28
click at [49, 65] on span "Anthropologie" at bounding box center [55, 59] width 76 height 25
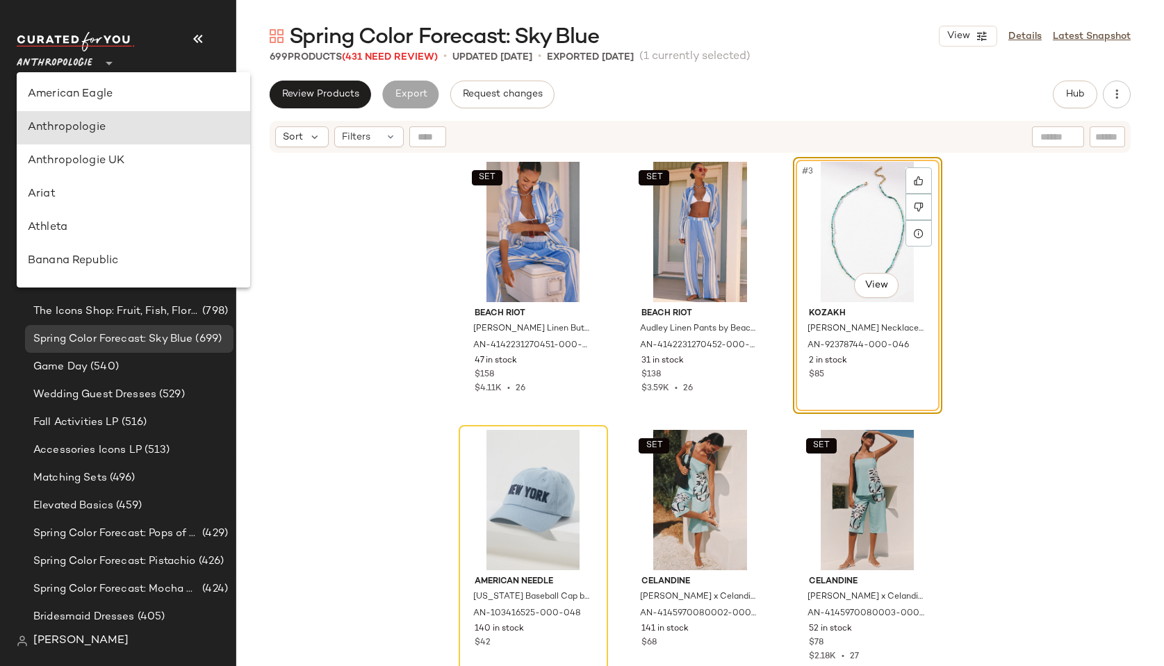
click at [298, 264] on div "SET Beach Riot Cassidy Linen Buttondown Top by Beach Riot in Blue, Women's, Siz…" at bounding box center [699, 427] width 927 height 547
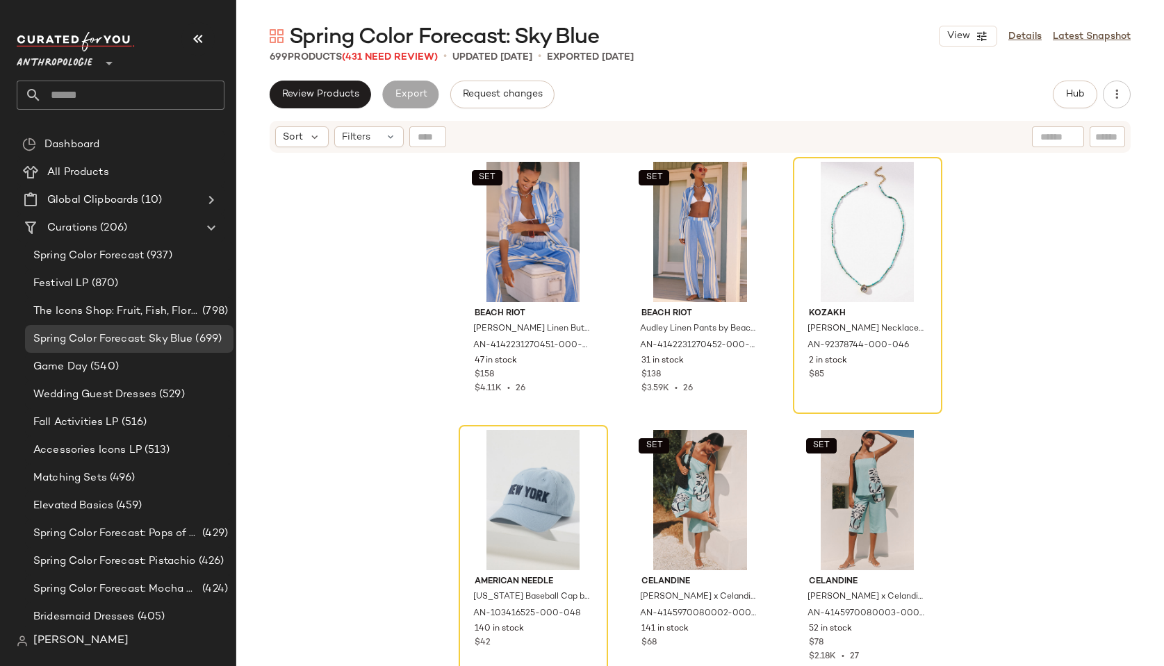
click at [730, 81] on div "Review Products Export Request changes Hub Send for Review External Review Inte…" at bounding box center [700, 95] width 861 height 28
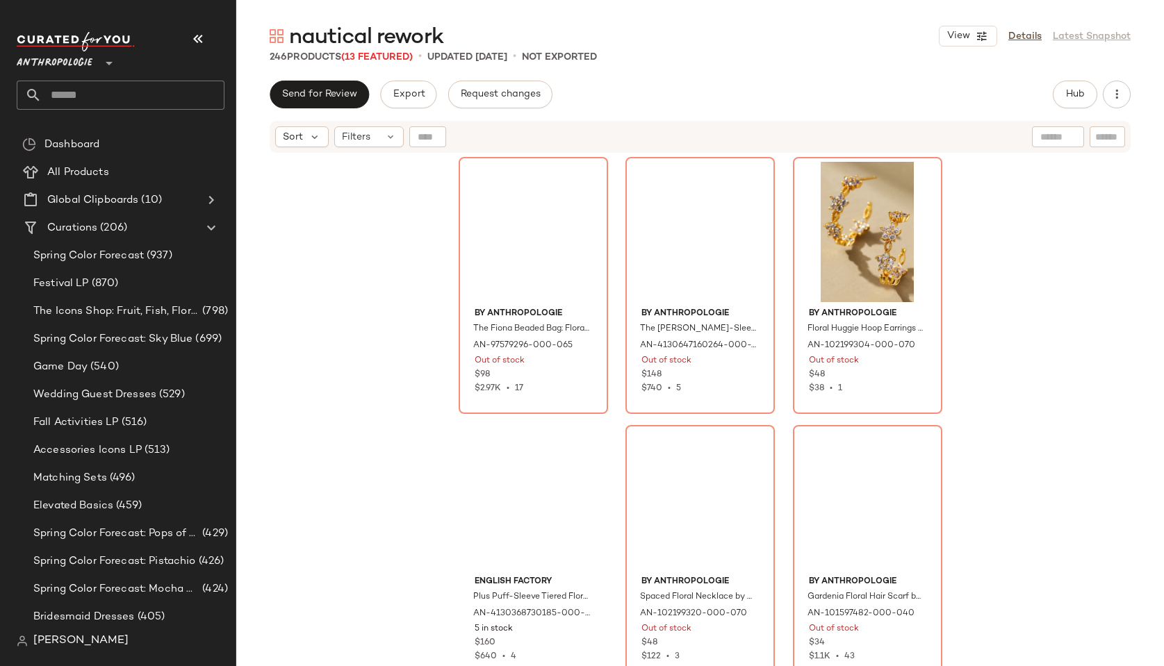
click at [749, 56] on div "246 Products (13 Featured) • updated [DATE] • Not Exported" at bounding box center [699, 57] width 927 height 14
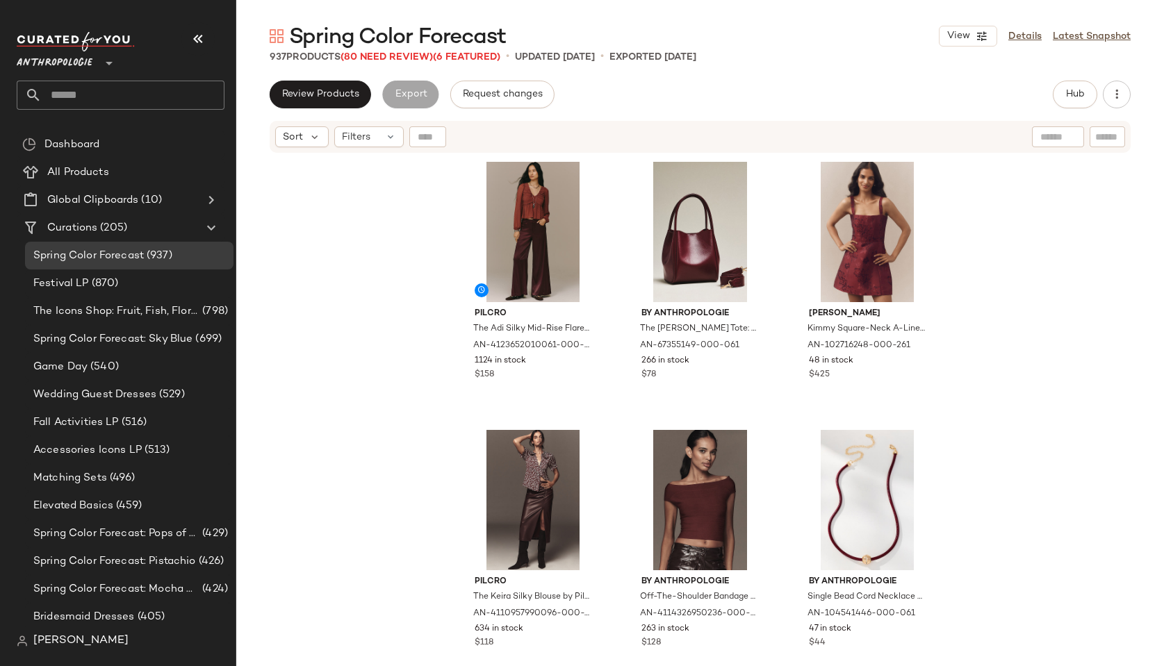
click at [543, 26] on div "Spring Color Forecast View Details Latest Snapshot" at bounding box center [699, 36] width 927 height 28
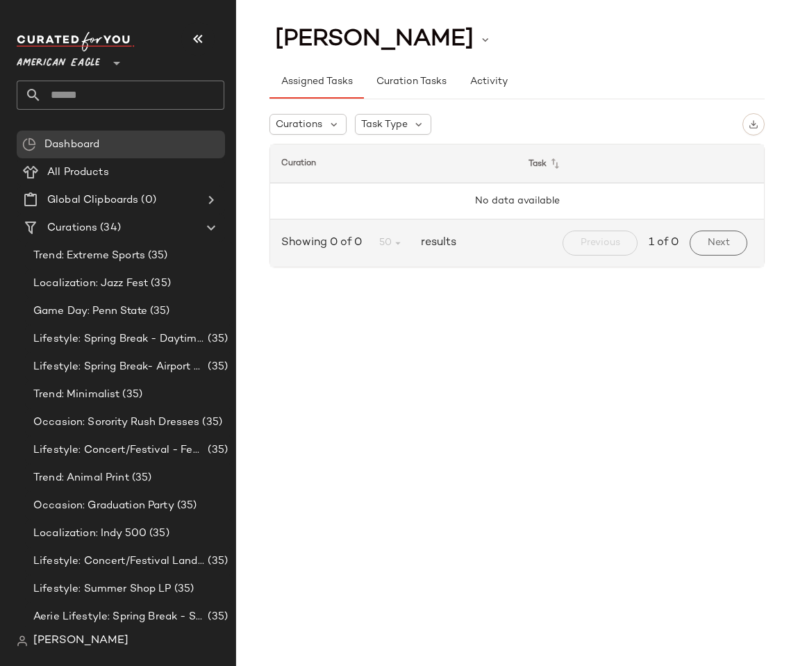
click at [46, 645] on span "[PERSON_NAME]" at bounding box center [80, 641] width 95 height 17
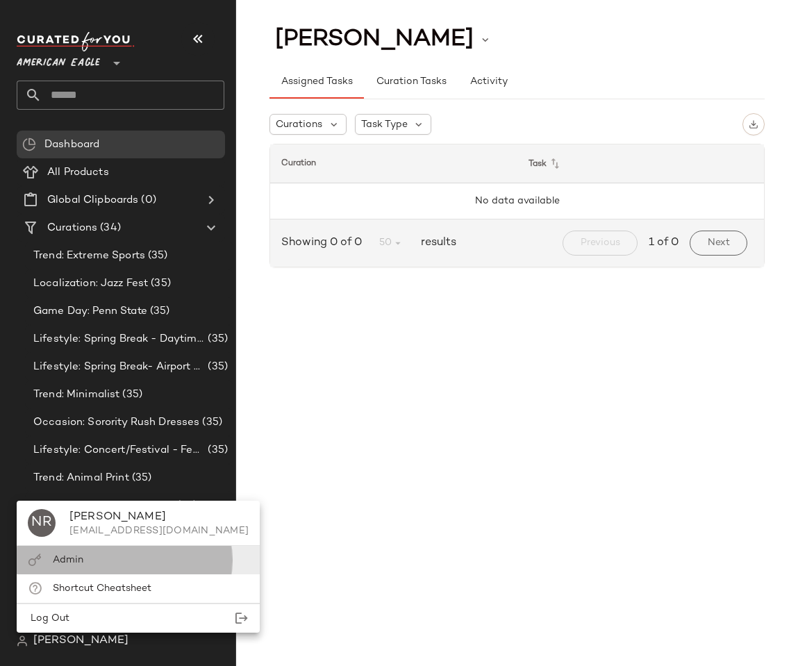
click at [52, 548] on div "Admin" at bounding box center [138, 560] width 243 height 28
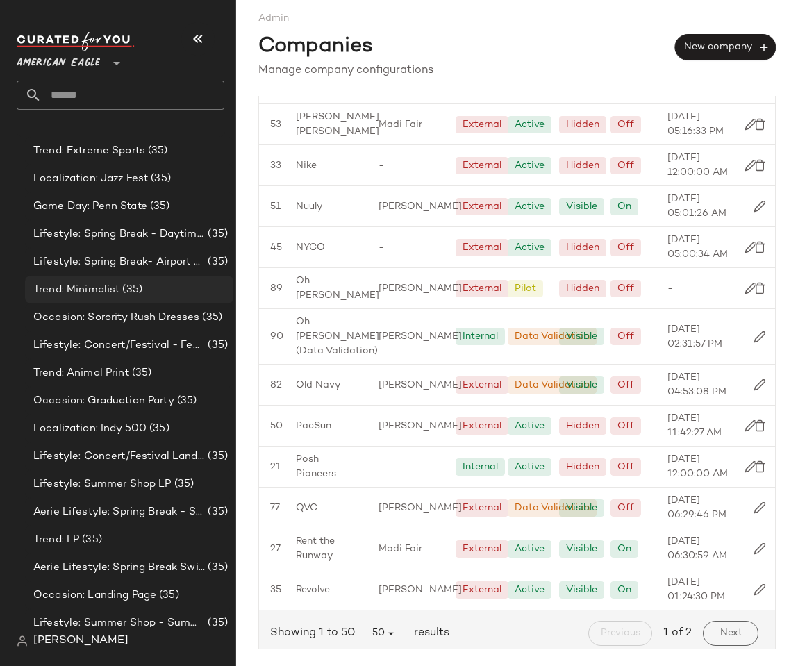
scroll to position [1694, 0]
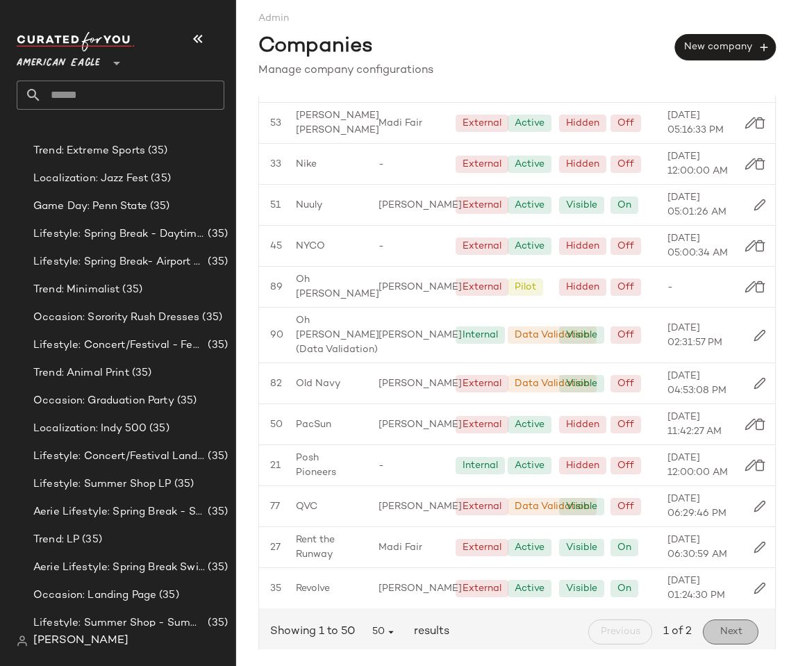
click at [716, 624] on button "Next" at bounding box center [731, 632] width 56 height 25
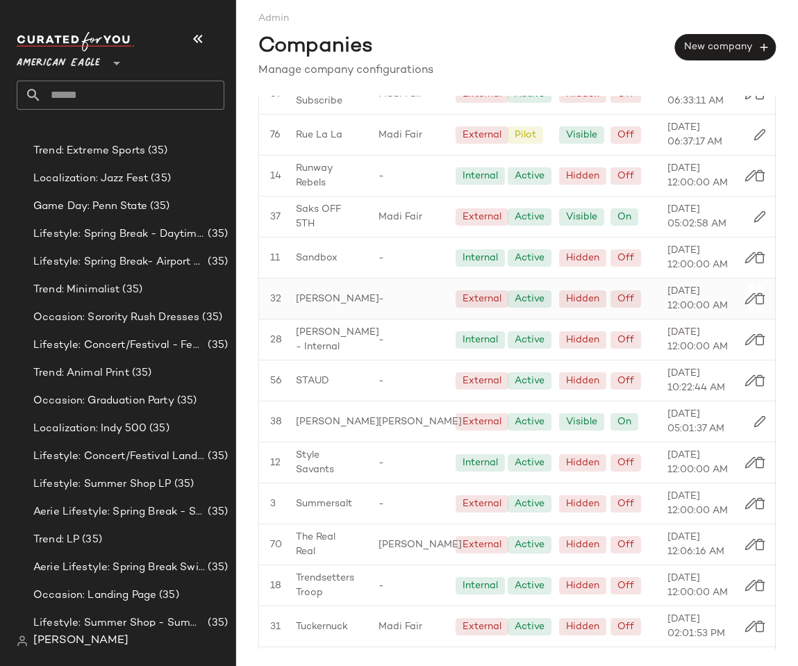
scroll to position [0, 0]
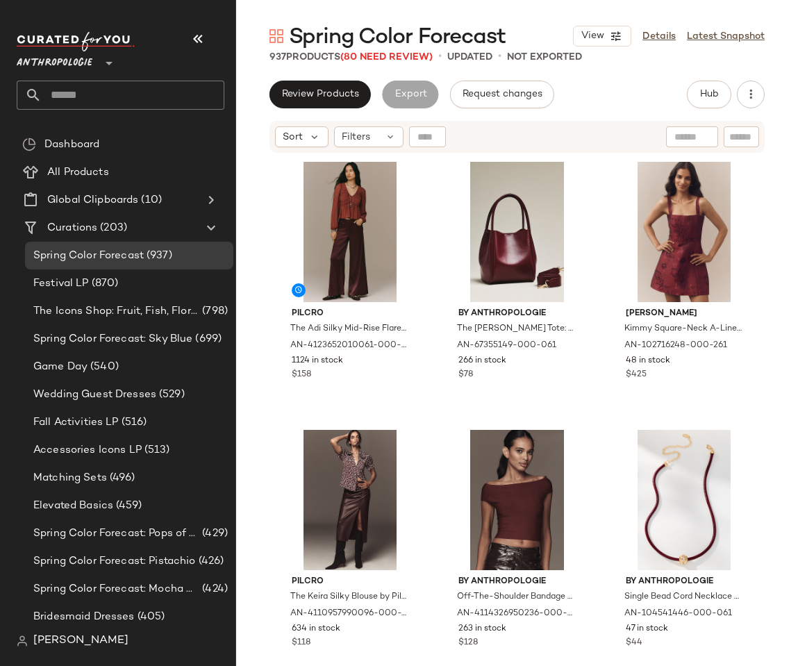
click at [315, 18] on main "Spring Color Forecast View Details Latest Snapshot 937 Products (80 Need Review…" at bounding box center [399, 333] width 798 height 666
click at [317, 30] on span "Spring Color Forecast" at bounding box center [397, 38] width 217 height 28
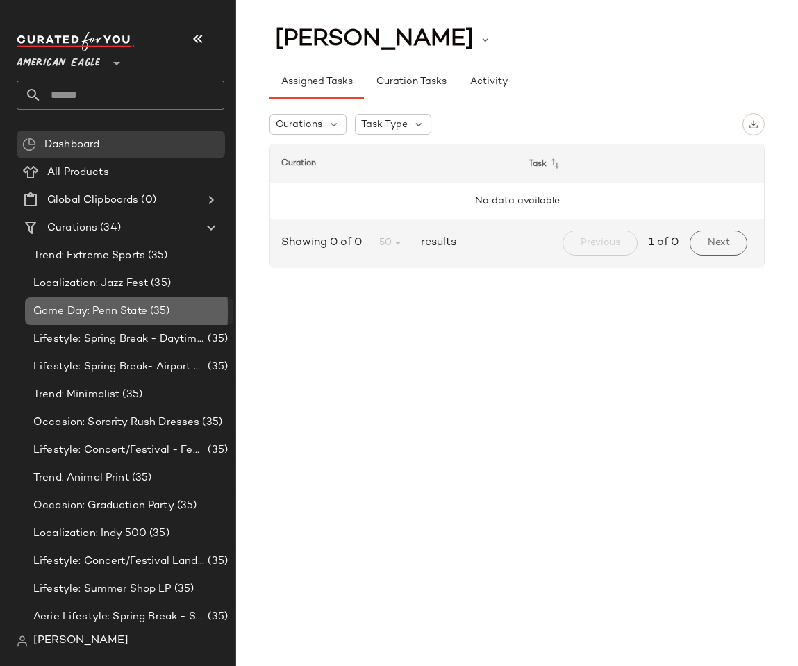
click at [87, 322] on div "Game Day: Penn State (35)" at bounding box center [129, 311] width 208 height 28
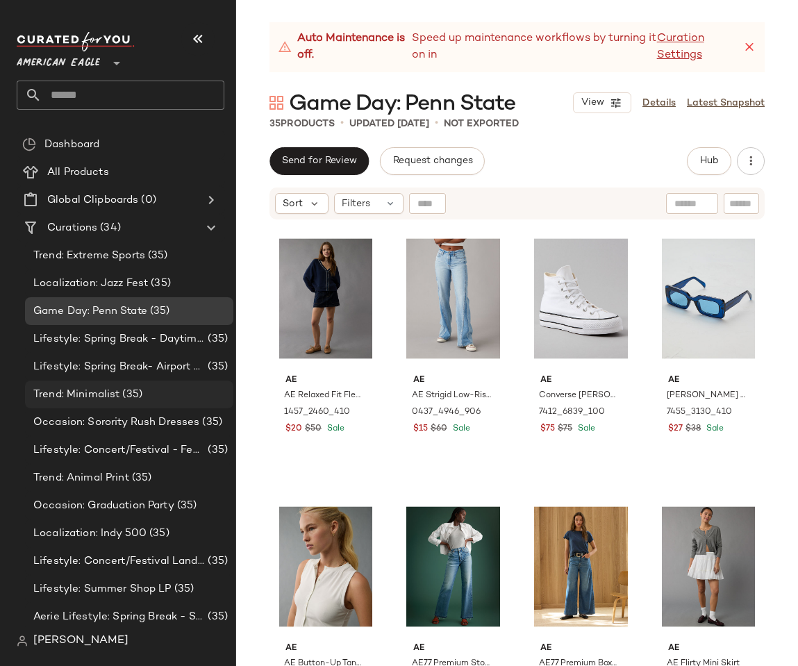
click at [94, 385] on div "Trend: Minimalist (35)" at bounding box center [129, 395] width 208 height 28
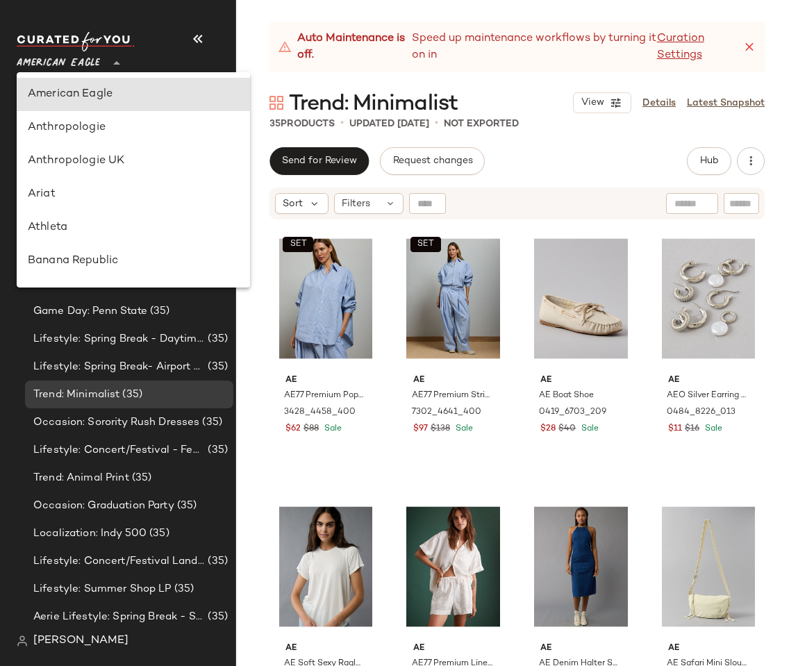
click at [46, 55] on span "American Eagle" at bounding box center [58, 59] width 83 height 25
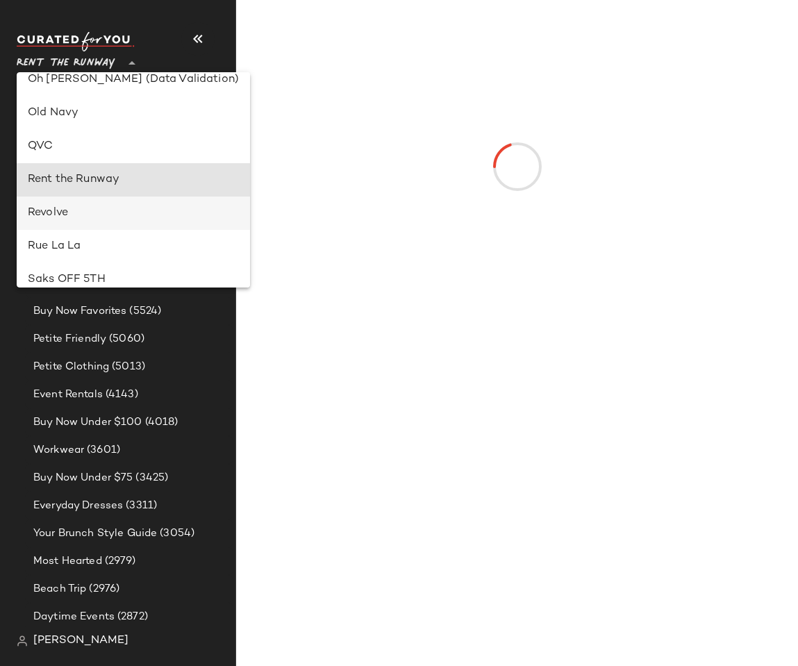
click at [67, 204] on div "Revolve" at bounding box center [133, 213] width 233 height 33
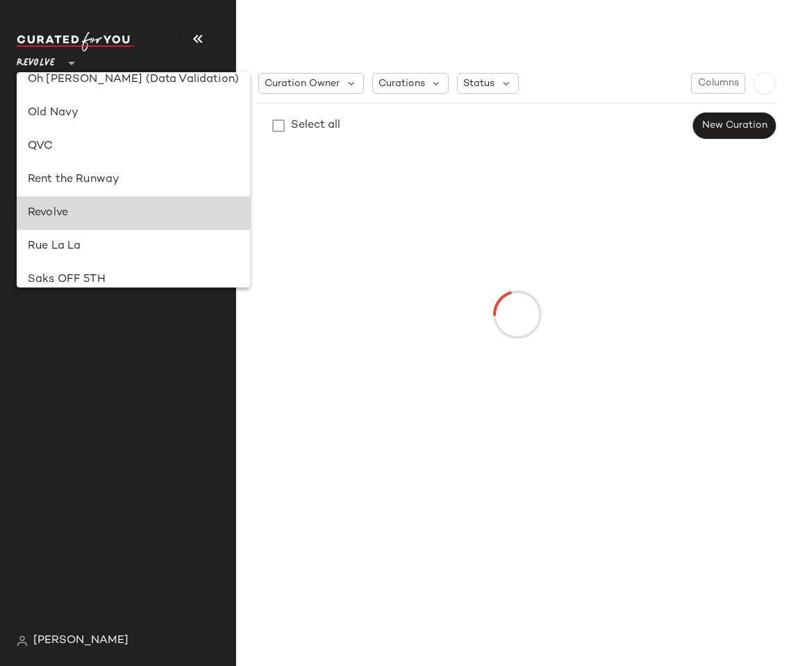
type input "**"
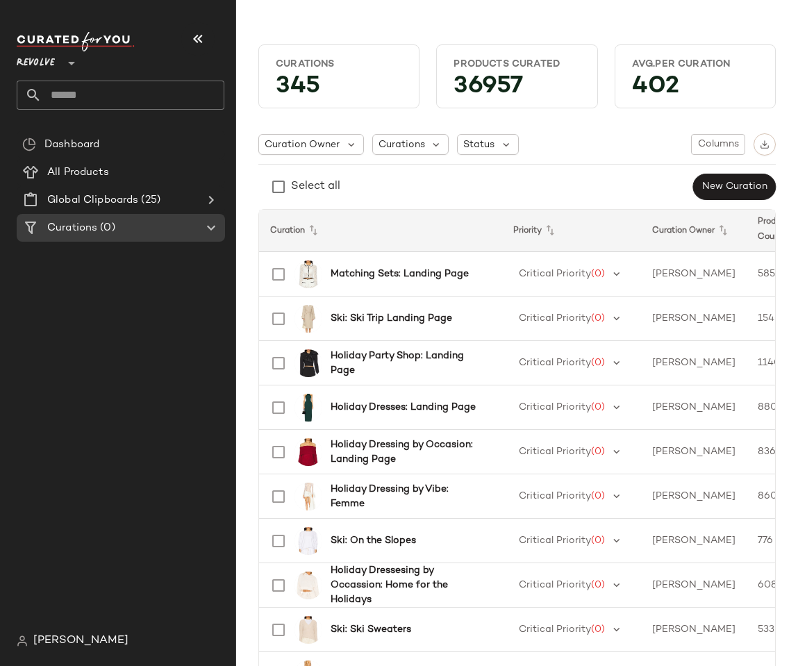
click at [626, 170] on div "Curation Owner Curations Status Columns Select all New Curation" at bounding box center [517, 166] width 518 height 67
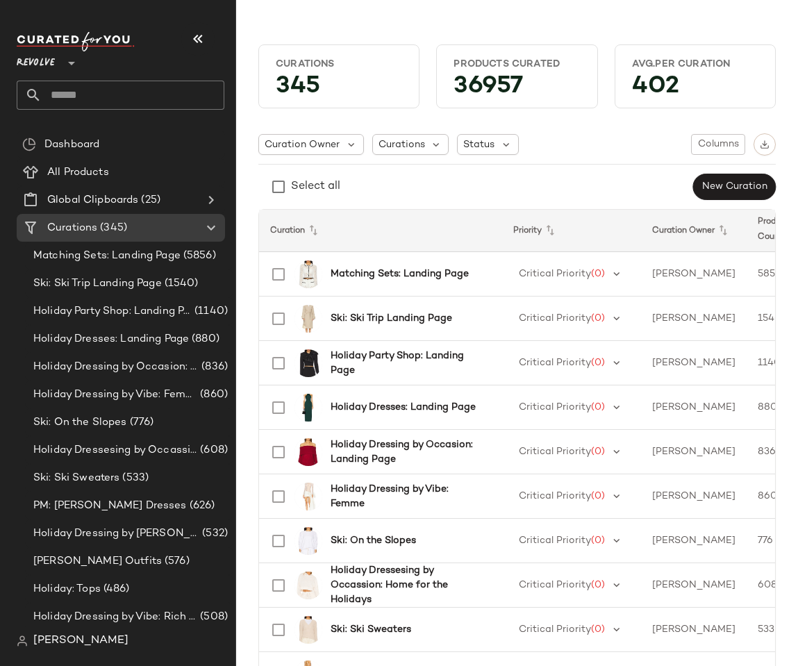
click at [531, 195] on div "Select all New Curation" at bounding box center [517, 187] width 518 height 28
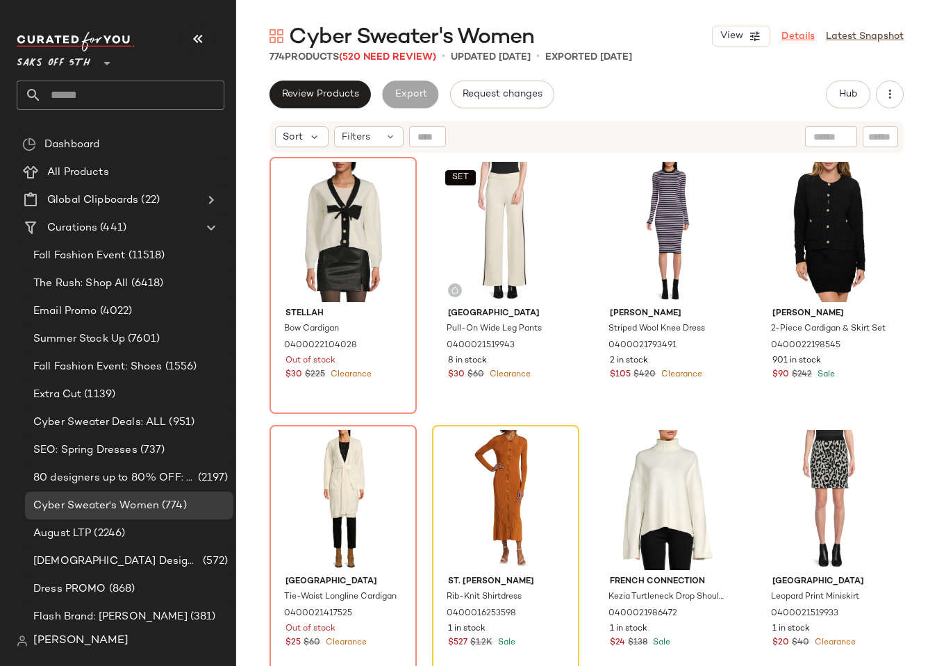
click at [804, 31] on link "Details" at bounding box center [797, 36] width 33 height 15
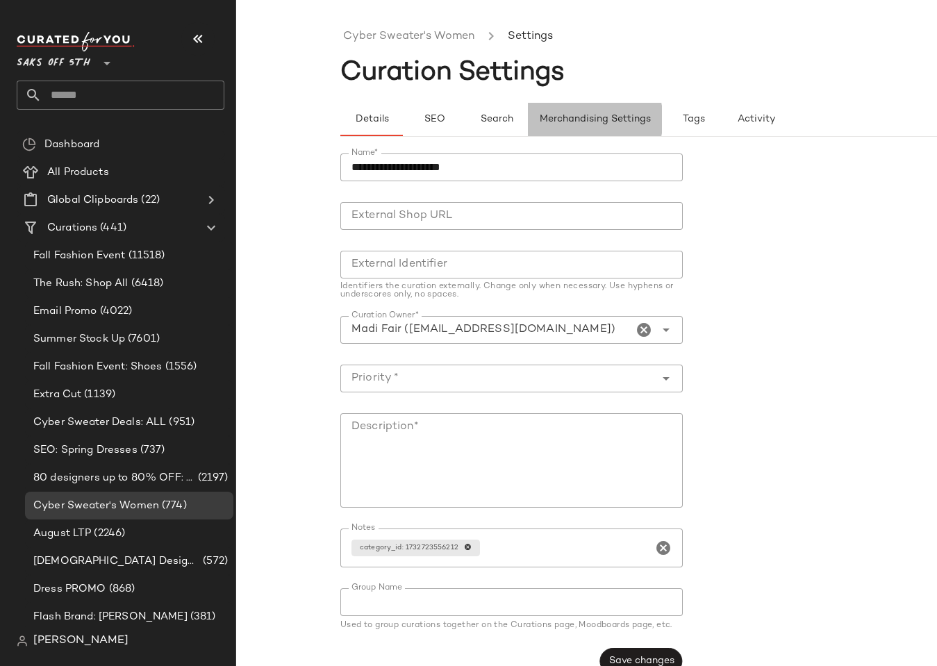
click at [565, 120] on span "Merchandising Settings" at bounding box center [595, 119] width 112 height 11
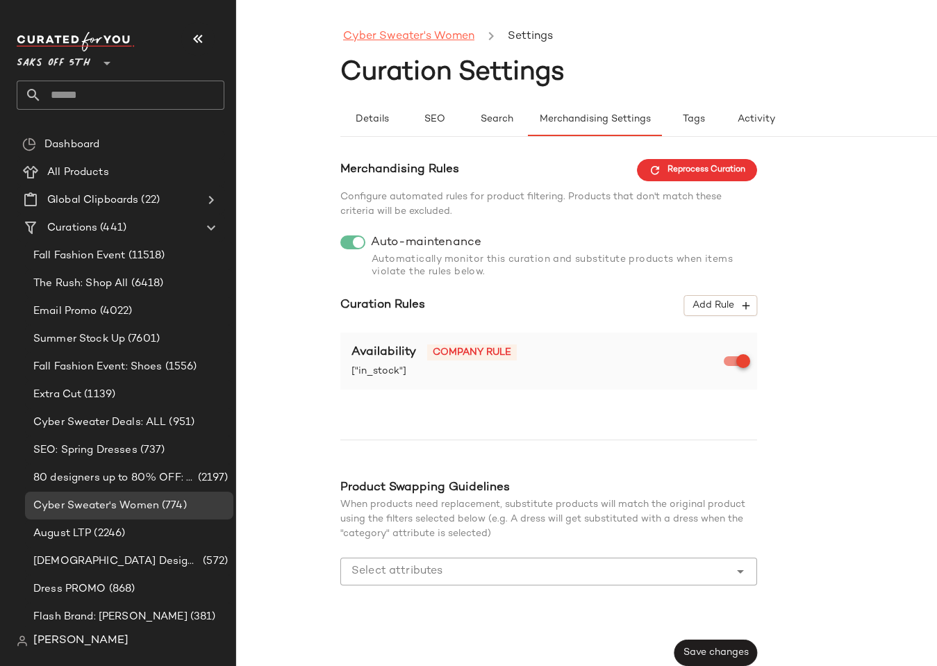
click at [386, 37] on link "Cyber Sweater's Women" at bounding box center [408, 37] width 131 height 18
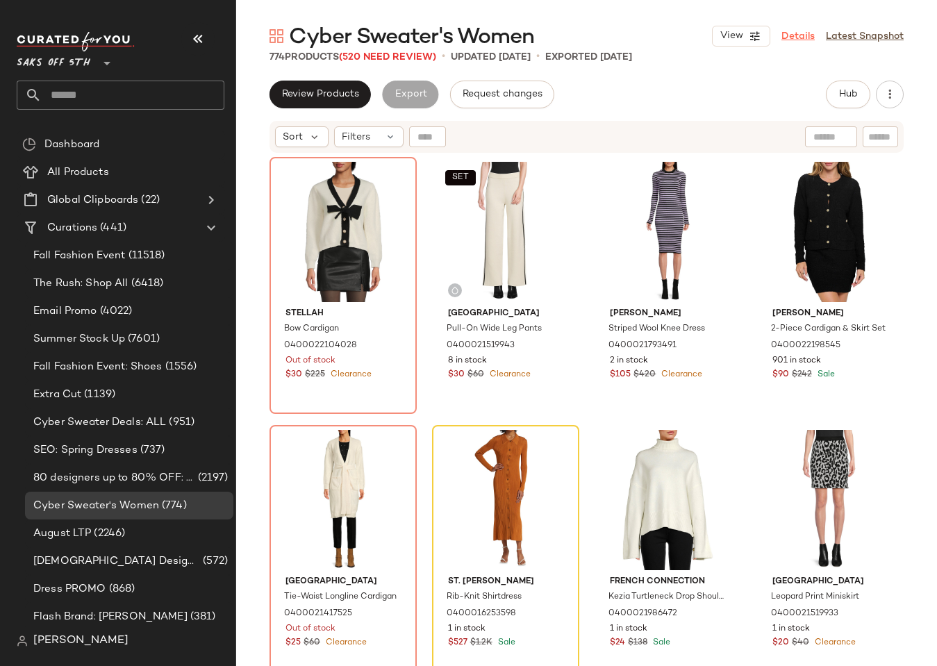
click at [793, 33] on link "Details" at bounding box center [797, 36] width 33 height 15
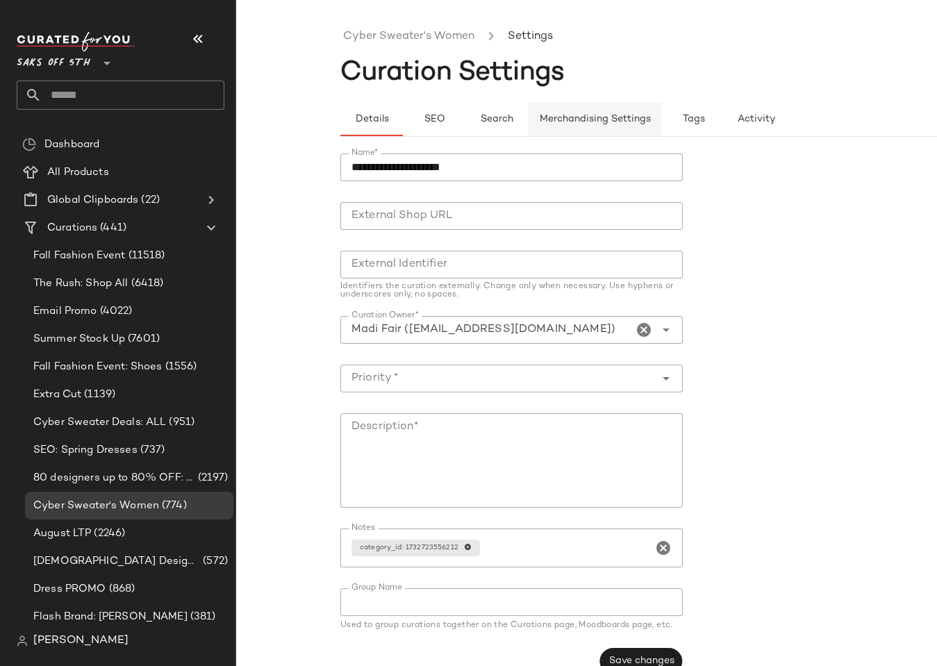
click at [557, 128] on button "Merchandising Settings" at bounding box center [595, 119] width 134 height 33
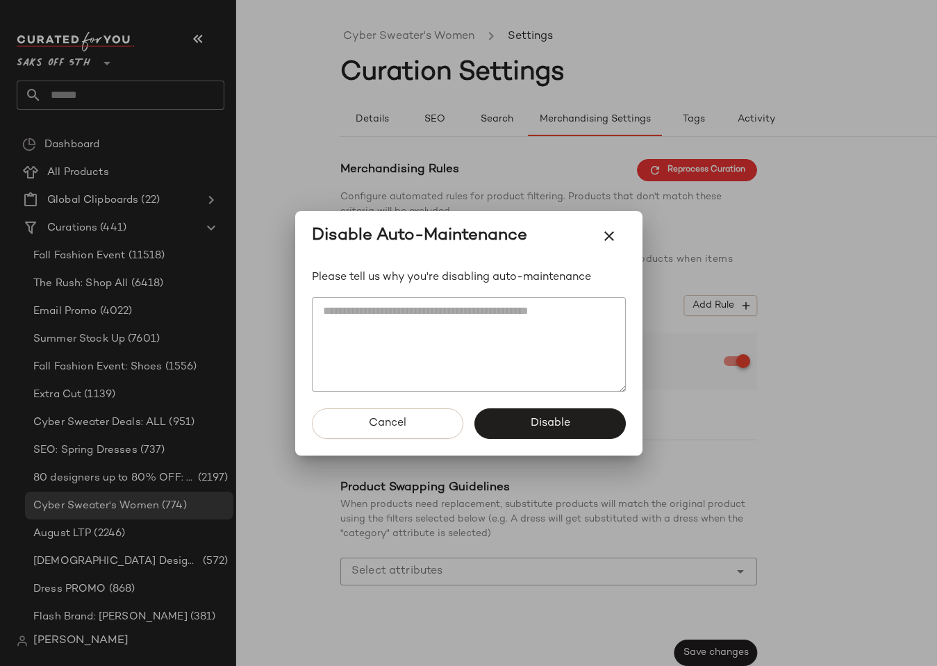
click at [427, 336] on textarea at bounding box center [469, 344] width 314 height 94
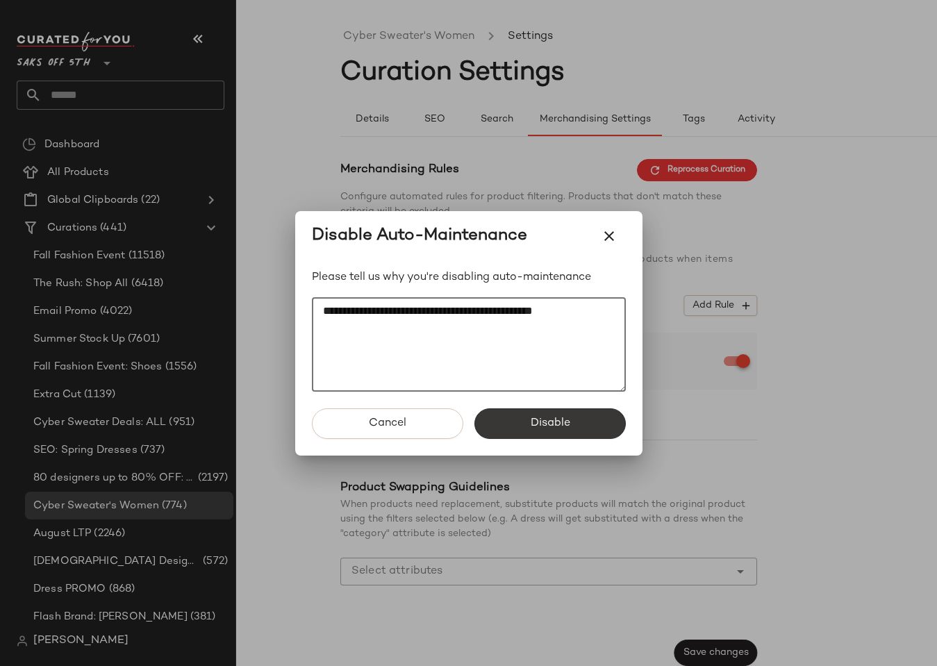
type textarea "**********"
click at [522, 411] on button "Disable" at bounding box center [549, 423] width 151 height 31
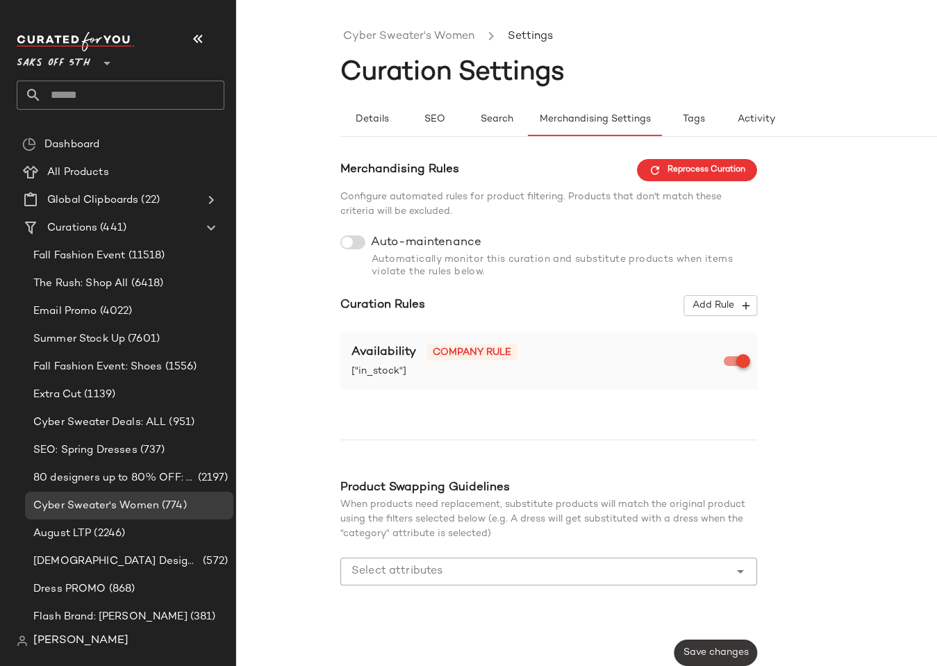
click at [688, 651] on span "Save changes" at bounding box center [716, 652] width 66 height 11
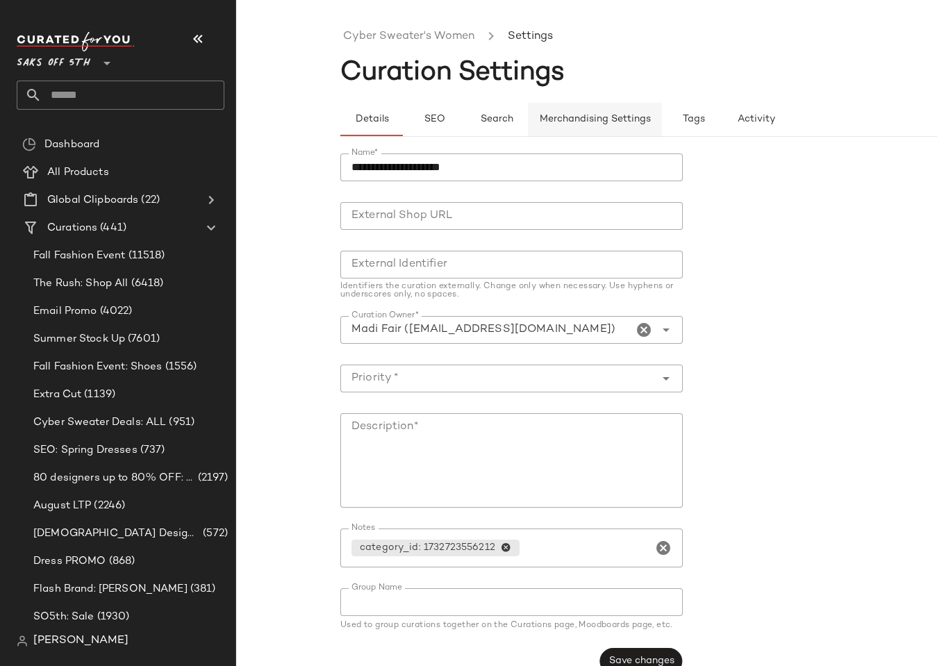
click at [572, 118] on span "Merchandising Settings" at bounding box center [595, 119] width 112 height 11
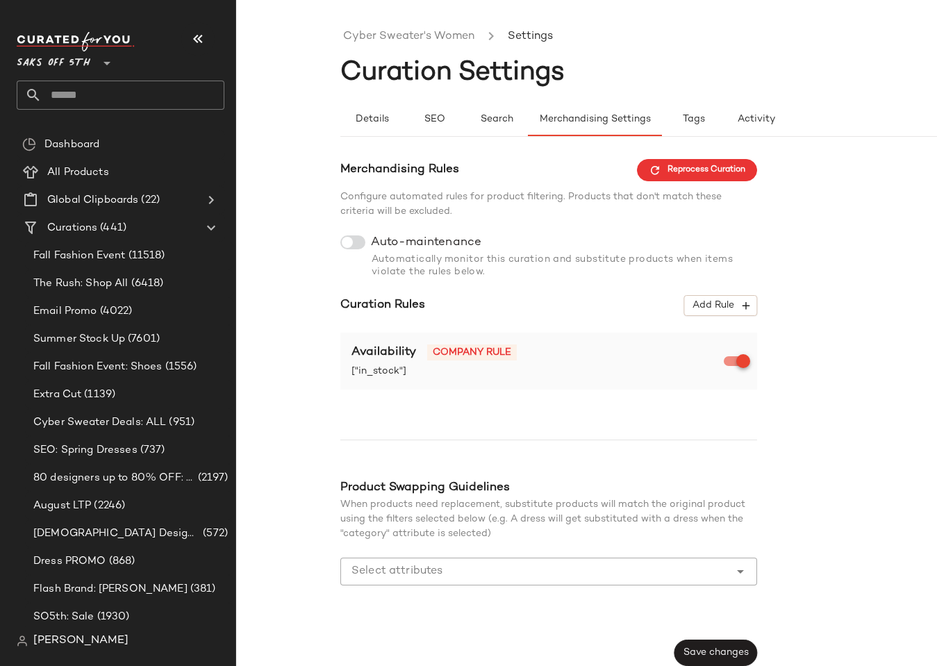
click at [272, 117] on div "Cyber Sweater's Women Settings Curation Settings Details SEO Search Merchandisi…" at bounding box center [468, 344] width 937 height 644
click at [445, 119] on button "SEO" at bounding box center [434, 119] width 63 height 33
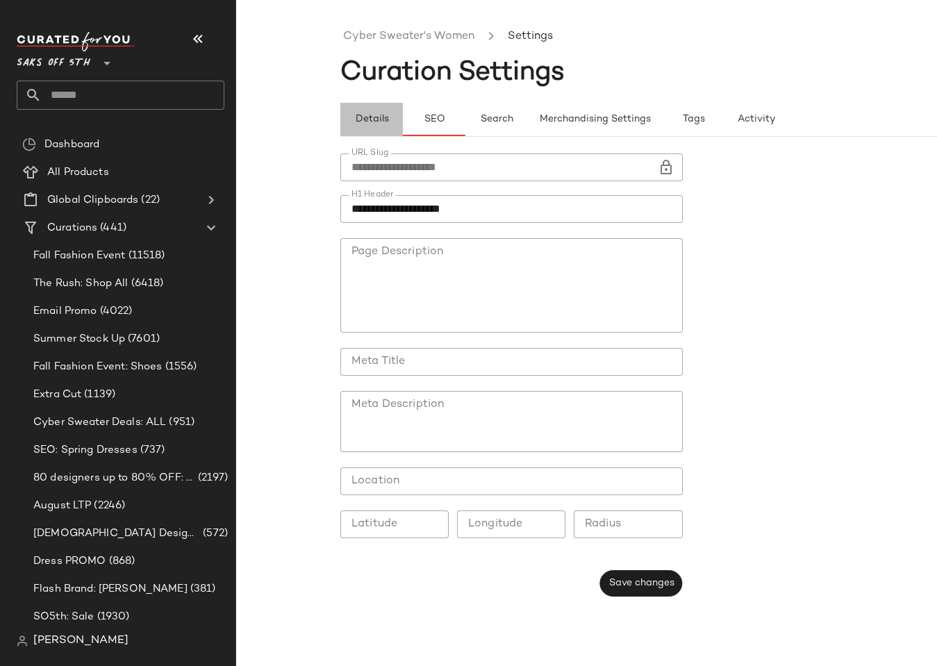
click at [364, 117] on span "Details" at bounding box center [371, 119] width 34 height 11
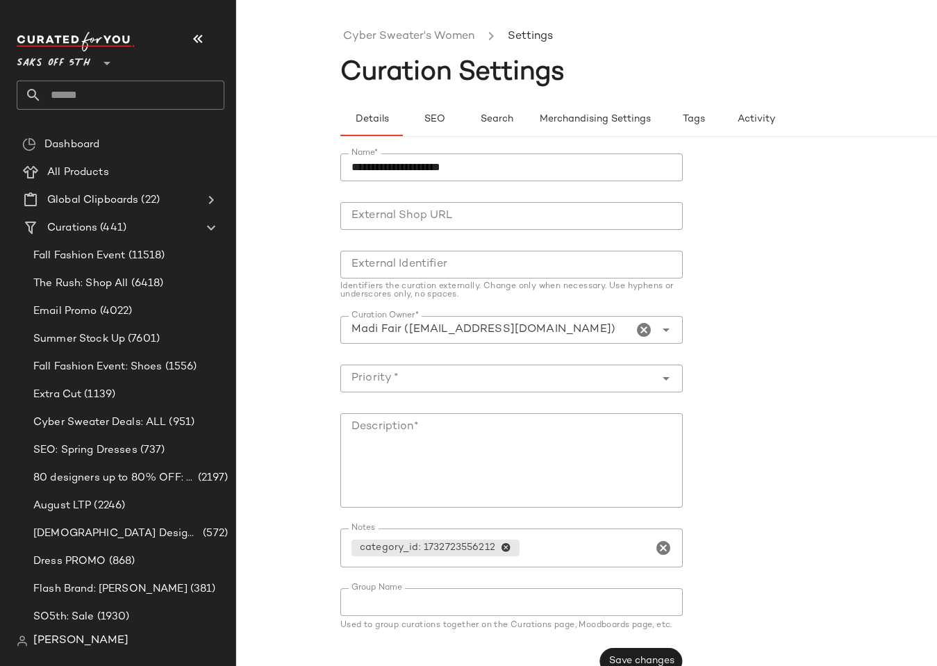
click at [395, 48] on ul "Cyber Sweater's Women Settings" at bounding box center [690, 37] width 701 height 32
click at [384, 40] on link "Cyber Sweater's Women" at bounding box center [408, 37] width 131 height 18
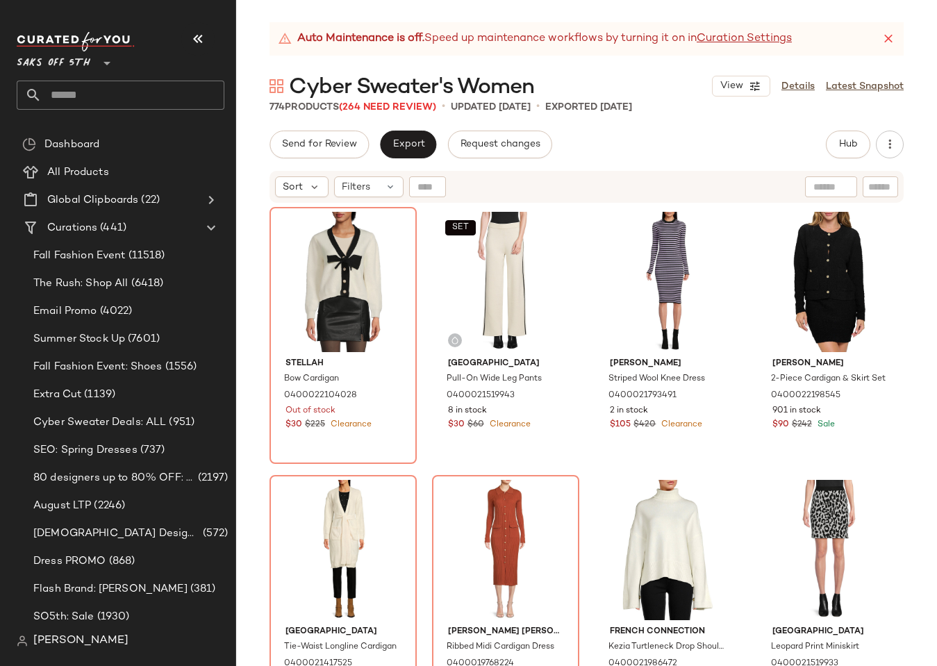
click at [309, 68] on div "Auto Maintenance is off. Speed up maintenance workflows by turning it on in Cur…" at bounding box center [586, 344] width 701 height 644
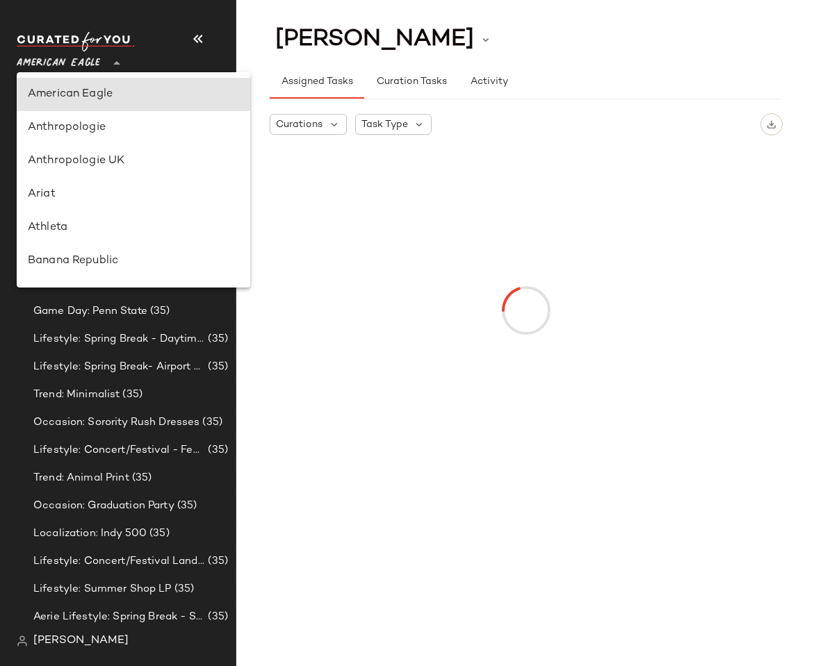
click at [85, 66] on span "American Eagle" at bounding box center [58, 59] width 83 height 25
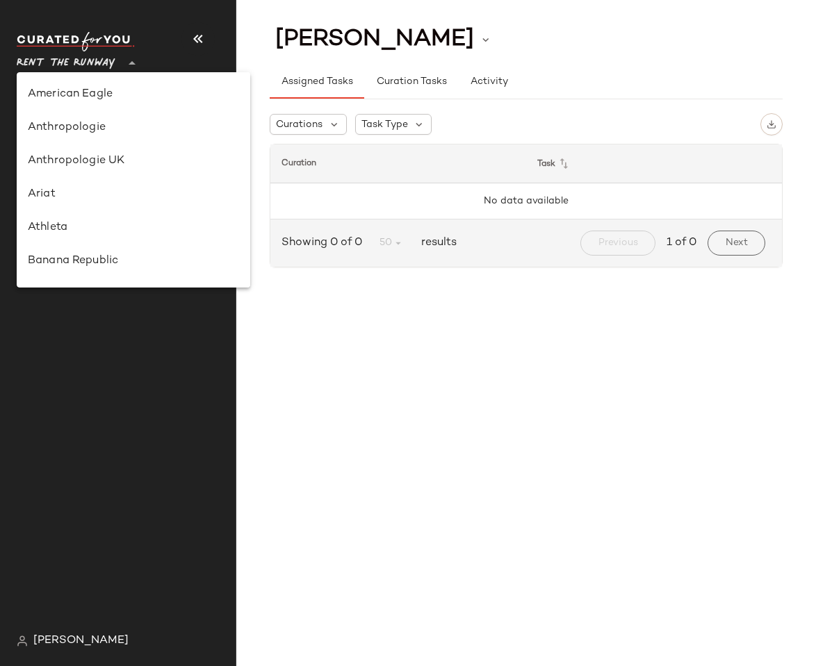
scroll to position [581, 0]
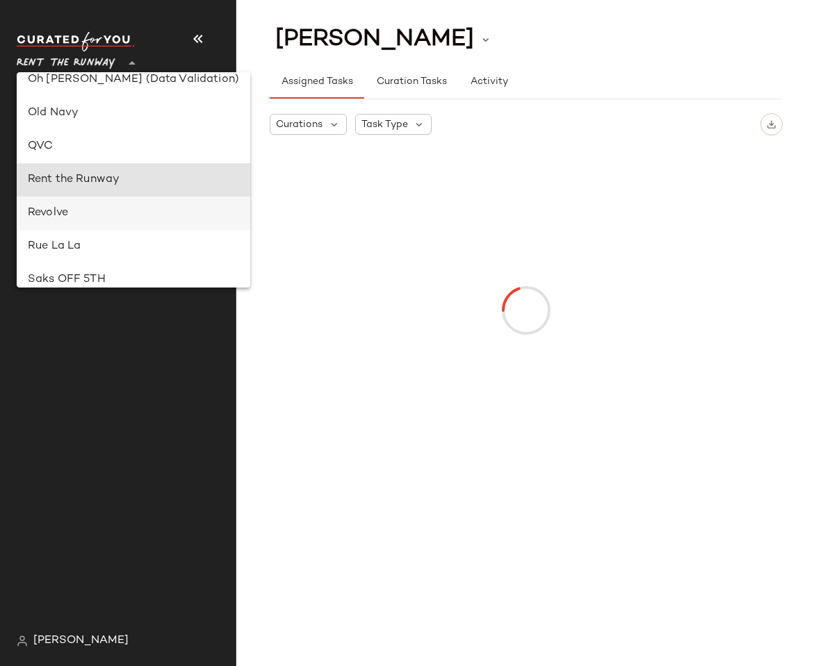
click at [75, 213] on div "Revolve" at bounding box center [133, 213] width 211 height 17
type input "**"
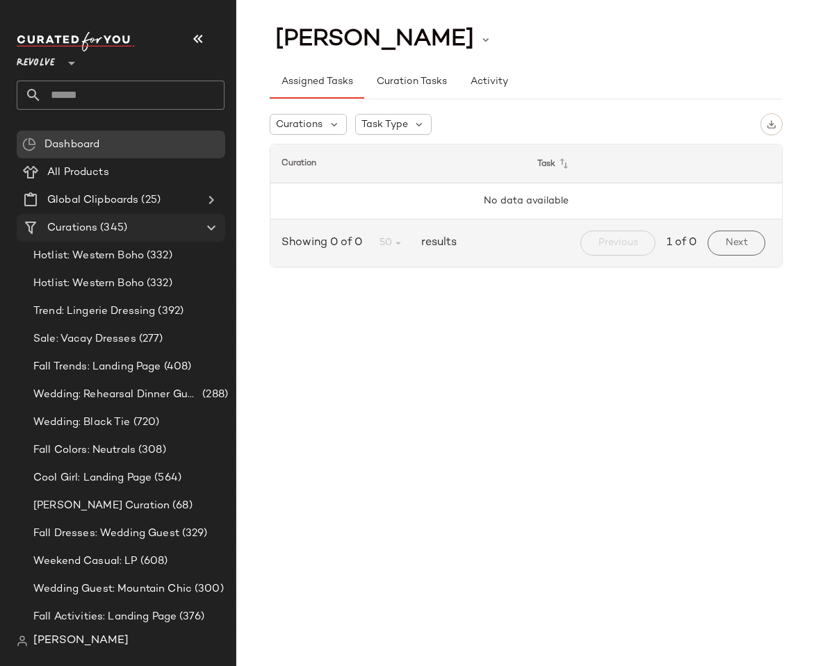
click at [129, 221] on div "Curations (345)" at bounding box center [121, 228] width 157 height 16
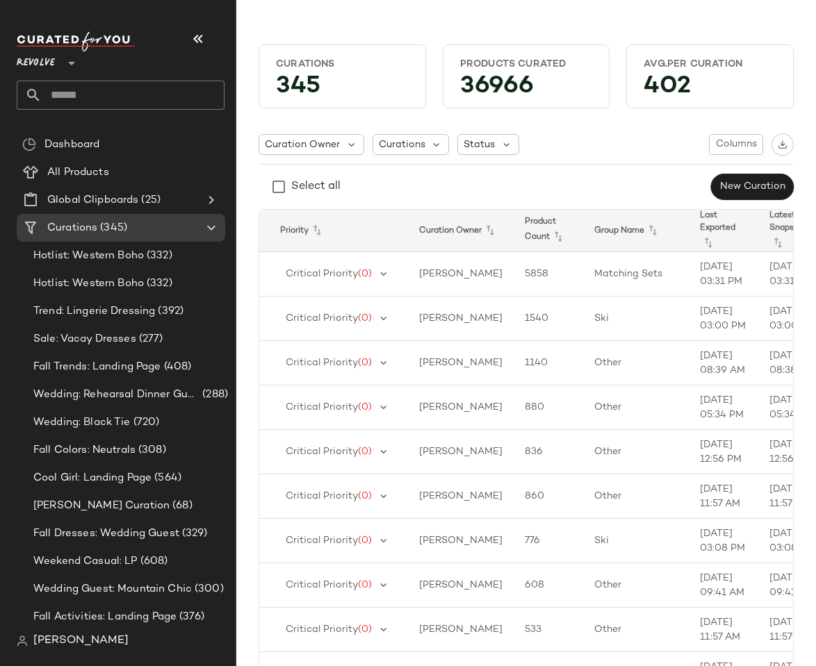
scroll to position [0, 274]
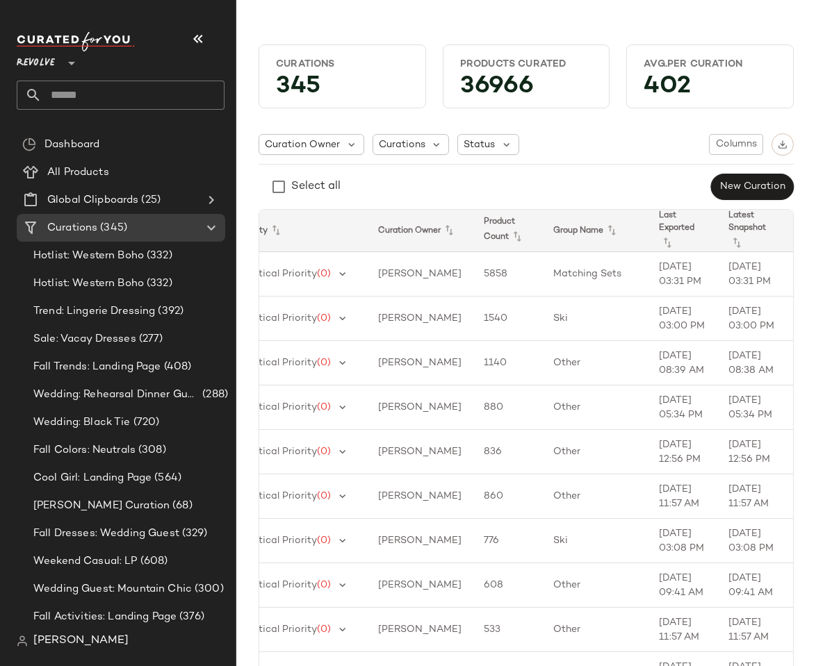
click at [797, 235] on icon at bounding box center [805, 243] width 17 height 17
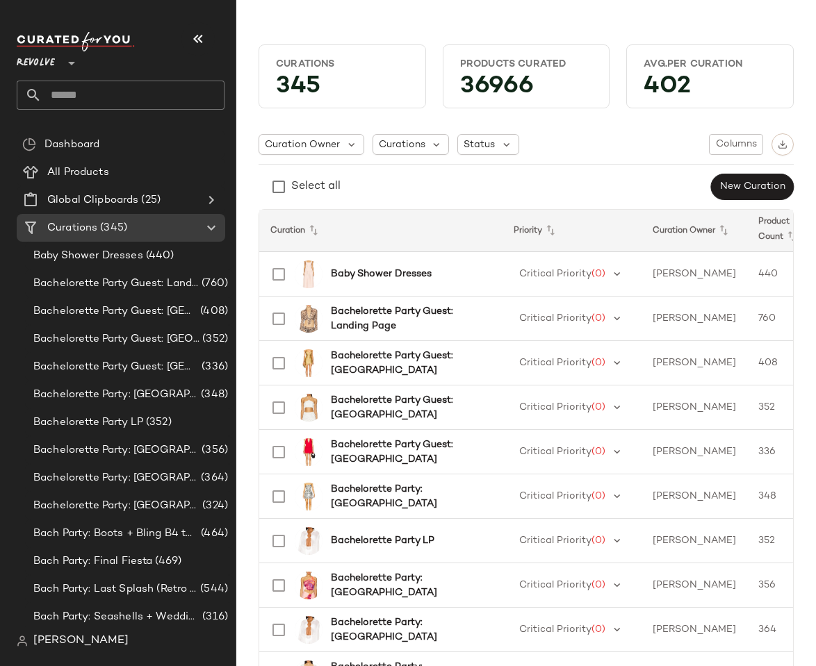
click at [747, 238] on th "Product Count" at bounding box center [781, 231] width 69 height 42
click at [783, 237] on icon at bounding box center [791, 237] width 17 height 17
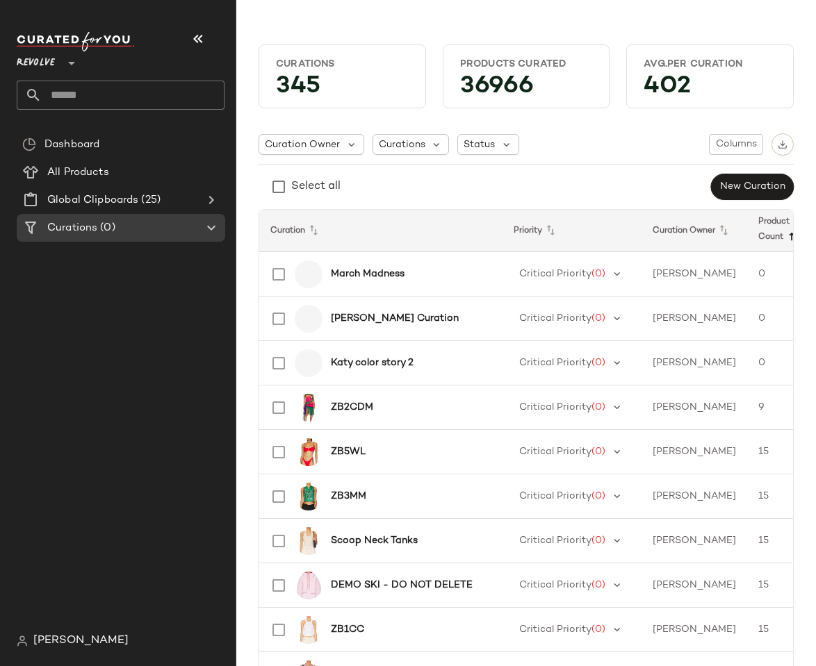
click at [783, 235] on icon at bounding box center [791, 237] width 17 height 17
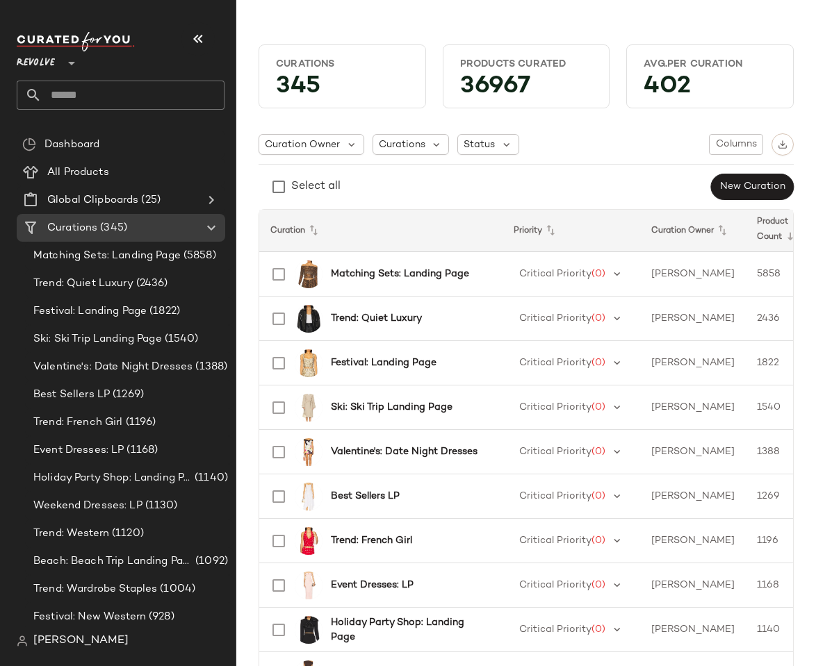
click at [402, 179] on div "Select all New Curation" at bounding box center [525, 187] width 535 height 28
